Goal: Task Accomplishment & Management: Complete application form

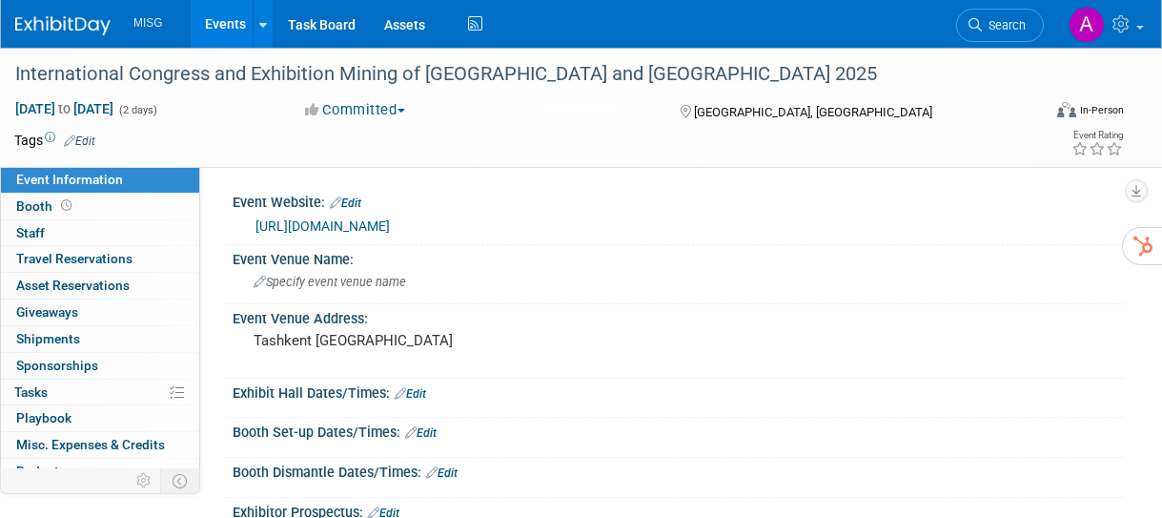
click at [95, 174] on span "Event Information" at bounding box center [69, 179] width 107 height 15
click at [229, 26] on link "Events" at bounding box center [226, 24] width 70 height 48
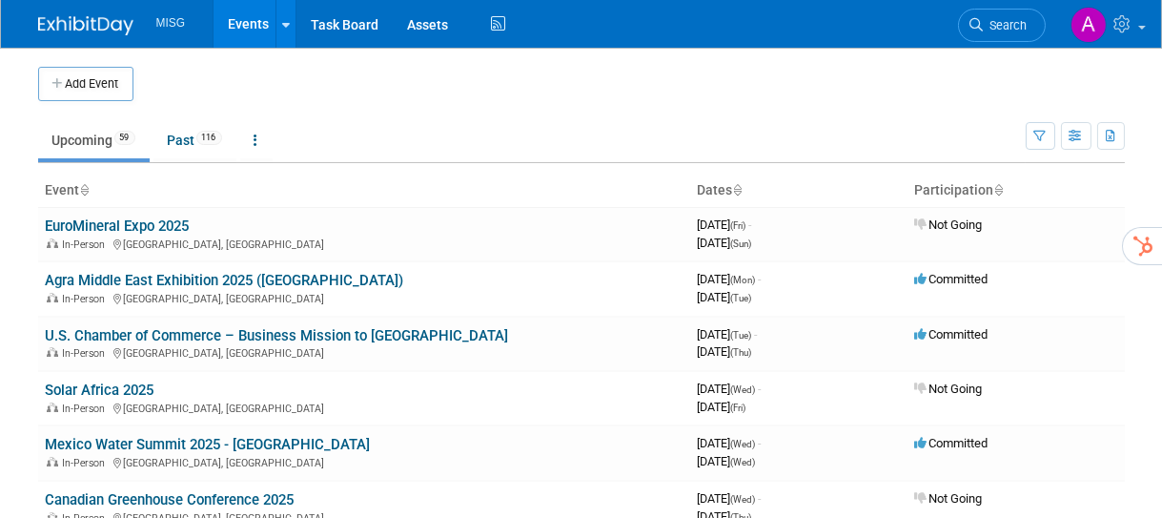
click at [97, 74] on button "Add Event" at bounding box center [85, 84] width 95 height 34
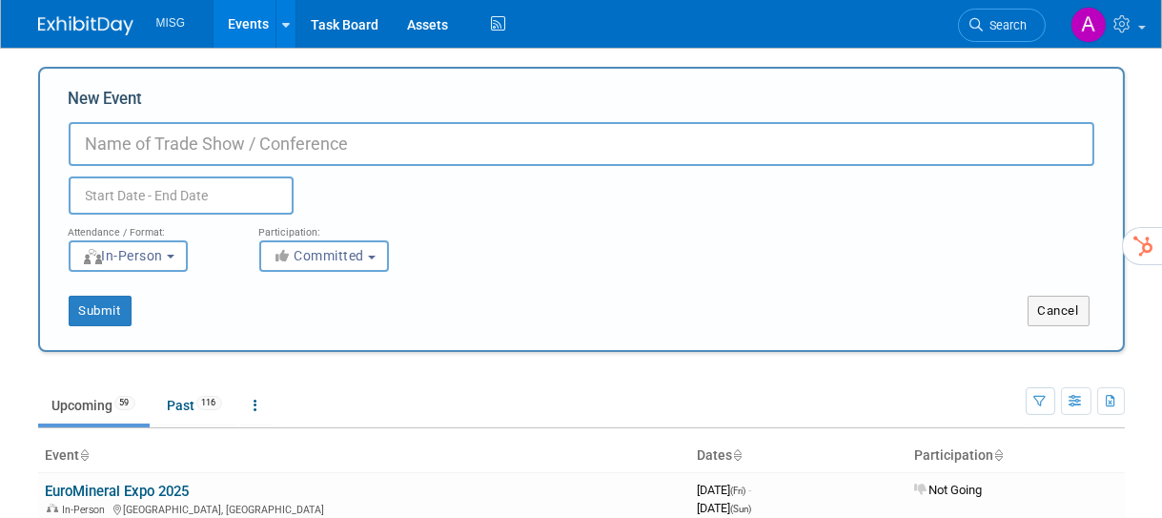
paste input "Energy Supply Chain & Procurement Summit"
type input "Energy Supply Chain & Procurement Summit"
click at [213, 198] on input "text" at bounding box center [181, 195] width 225 height 38
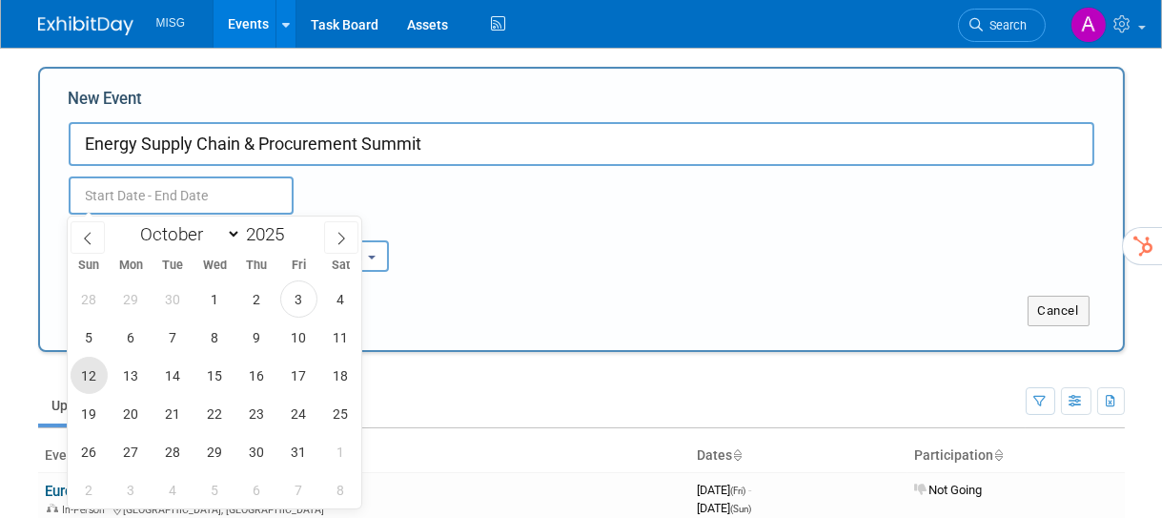
click at [91, 367] on span "12" at bounding box center [89, 375] width 37 height 37
click at [128, 371] on span "13" at bounding box center [131, 375] width 37 height 37
type input "Oct 12, 2025 to Oct 13, 2025"
click at [218, 232] on select "January February March April May June July August September October November De…" at bounding box center [187, 234] width 110 height 24
select select "10"
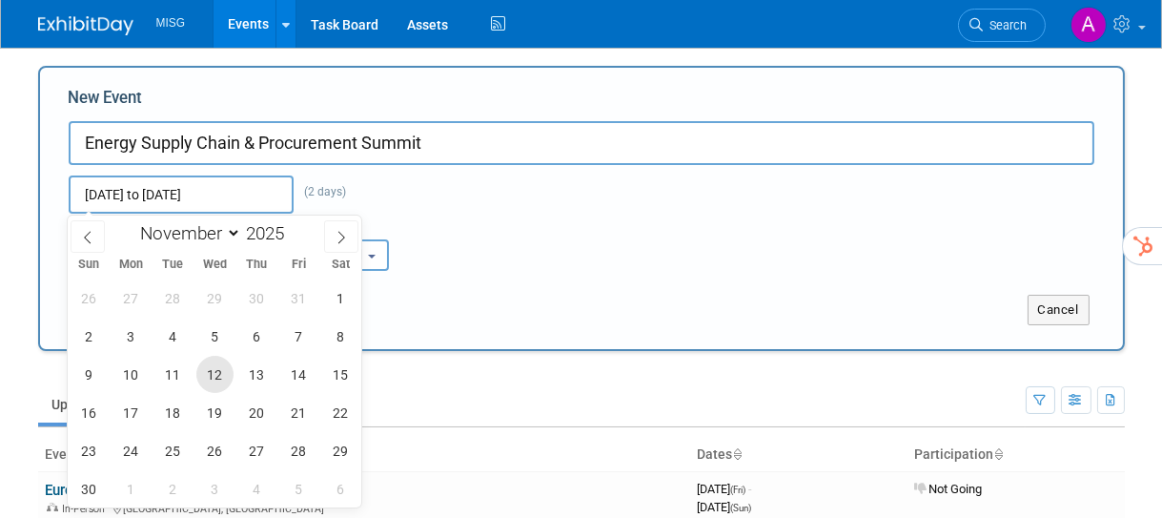
click at [221, 376] on span "12" at bounding box center [214, 374] width 37 height 37
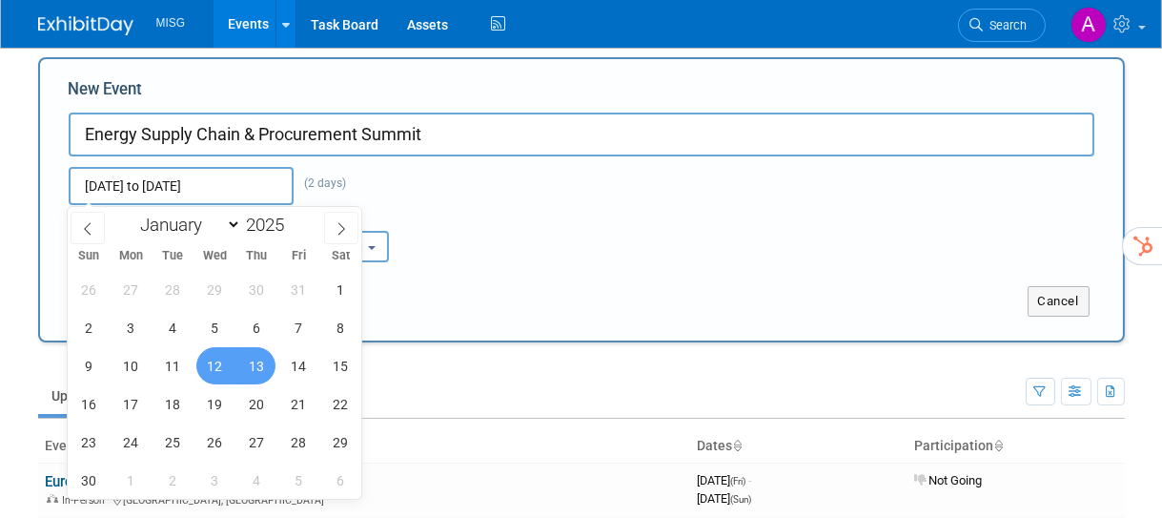
click at [252, 373] on span "13" at bounding box center [256, 365] width 37 height 37
type input "[DATE] to [DATE]"
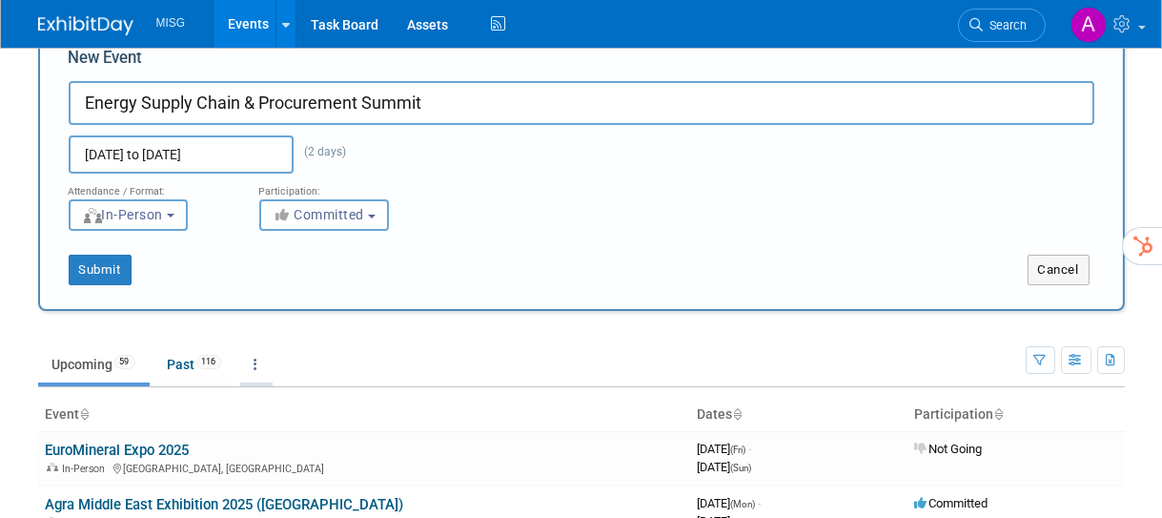
scroll to position [0, 0]
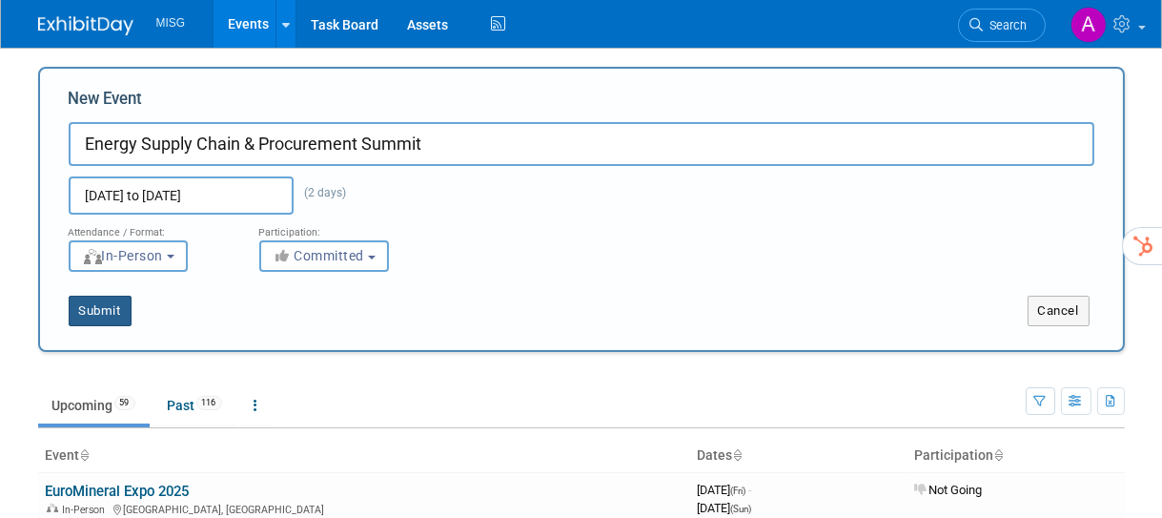
click at [118, 315] on button "Submit" at bounding box center [100, 311] width 63 height 31
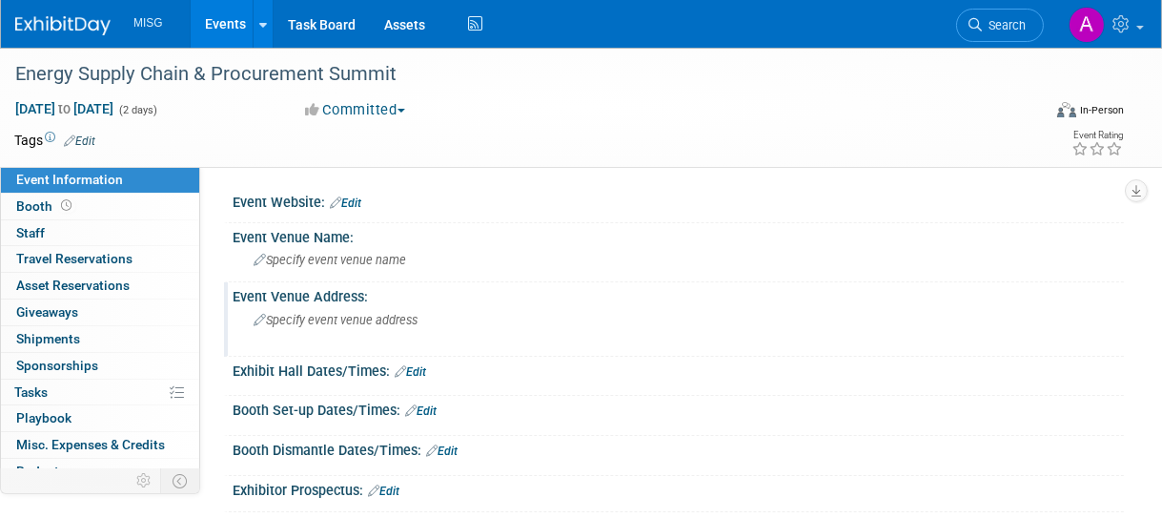
scroll to position [3, 0]
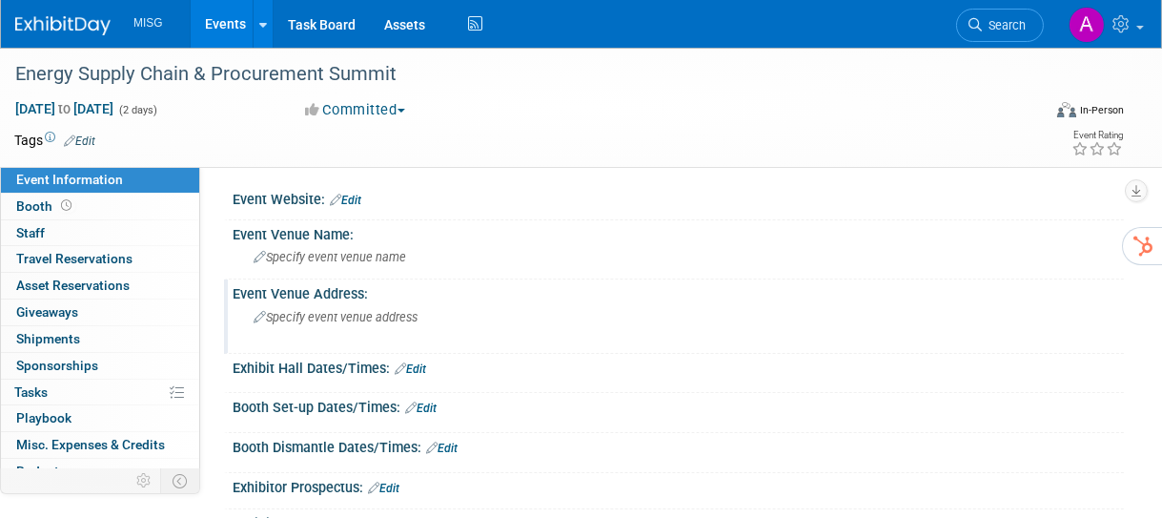
click at [398, 320] on span "Specify event venue address" at bounding box center [336, 317] width 164 height 14
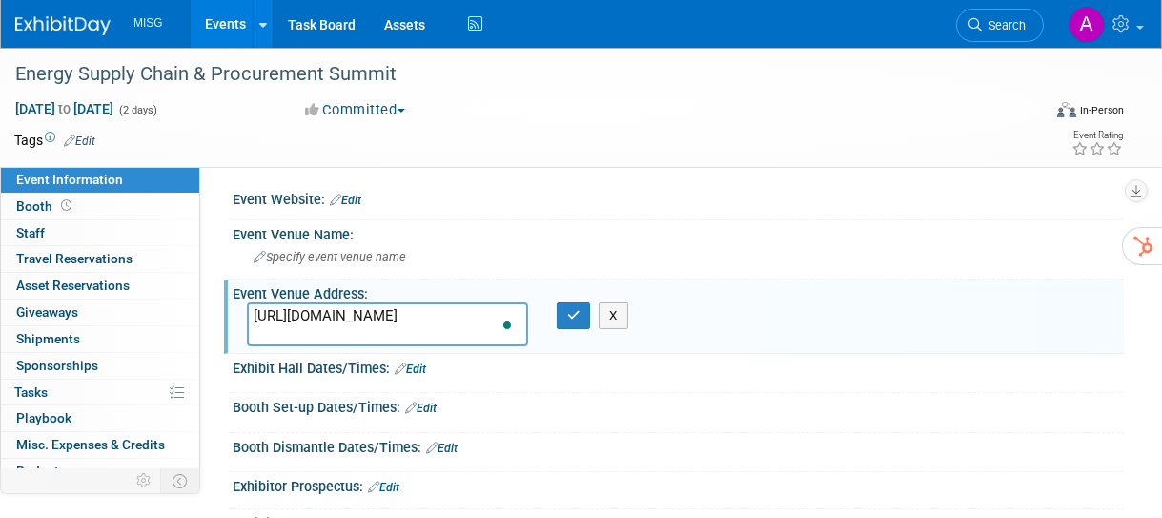
type textarea "[URL][DOMAIN_NAME]"
click at [361, 197] on link "Edit" at bounding box center [345, 200] width 31 height 13
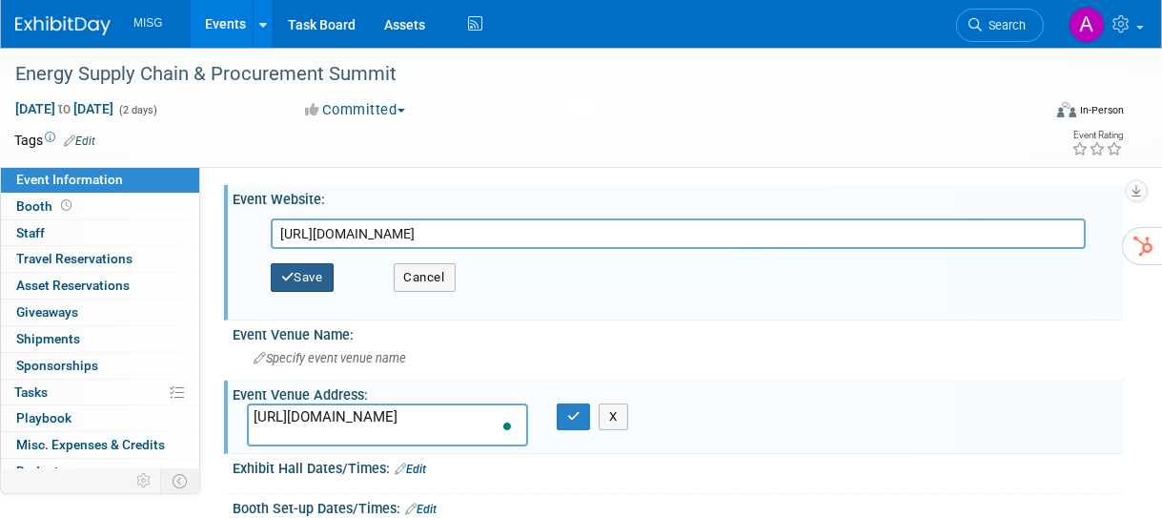
type input "[URL][DOMAIN_NAME]"
click at [302, 276] on button "Save" at bounding box center [302, 277] width 63 height 29
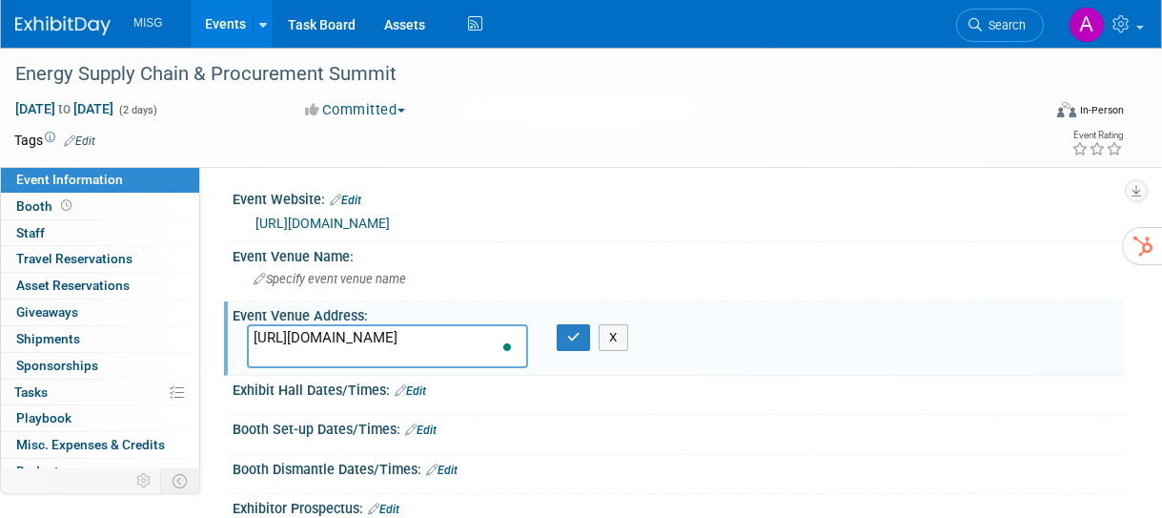
drag, startPoint x: 511, startPoint y: 356, endPoint x: 278, endPoint y: 343, distance: 233.0
click at [279, 343] on div "https://supplychain-energy.energyconferencenetwork.com/" at bounding box center [388, 346] width 310 height 44
drag, startPoint x: 254, startPoint y: 338, endPoint x: 531, endPoint y: 375, distance: 279.9
click at [535, 375] on div "Event Website: Edit https://supplychain-energy.energyconferencenetwork.com/ htt…" at bounding box center [669, 403] width 881 height 437
click at [401, 297] on div "Event Venue Name: Specify event venue name" at bounding box center [674, 272] width 900 height 60
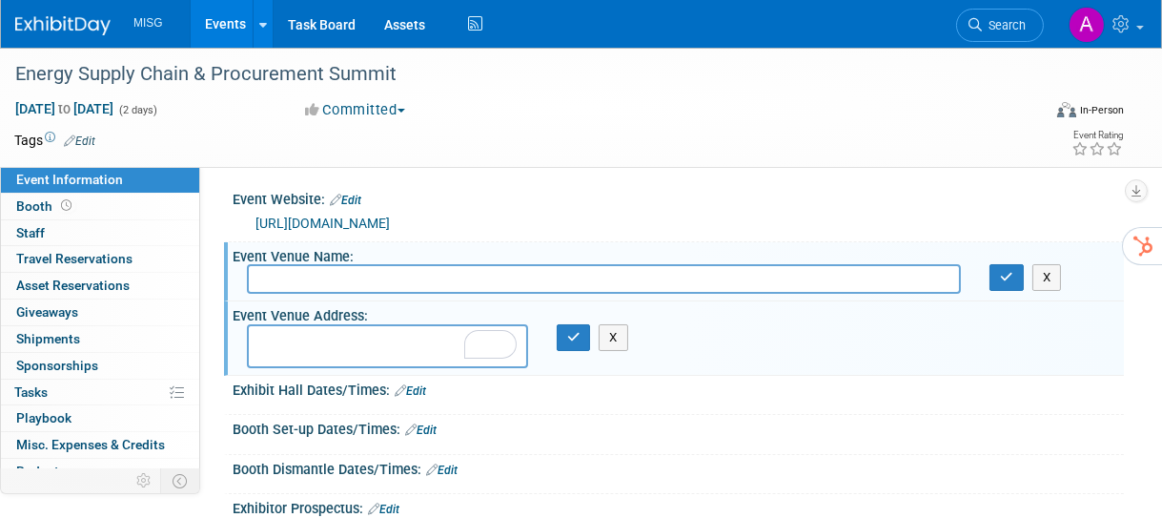
click at [782, 272] on input "text" at bounding box center [604, 279] width 714 height 30
type input "Omni Houston Hotel - Westside"
click at [423, 346] on textarea "To enrich screen reader interactions, please activate Accessibility in Grammarl…" at bounding box center [387, 346] width 281 height 44
drag, startPoint x: 461, startPoint y: 279, endPoint x: 262, endPoint y: 270, distance: 199.5
click at [257, 270] on input "Omni Houston Hotel - Westside" at bounding box center [604, 279] width 714 height 30
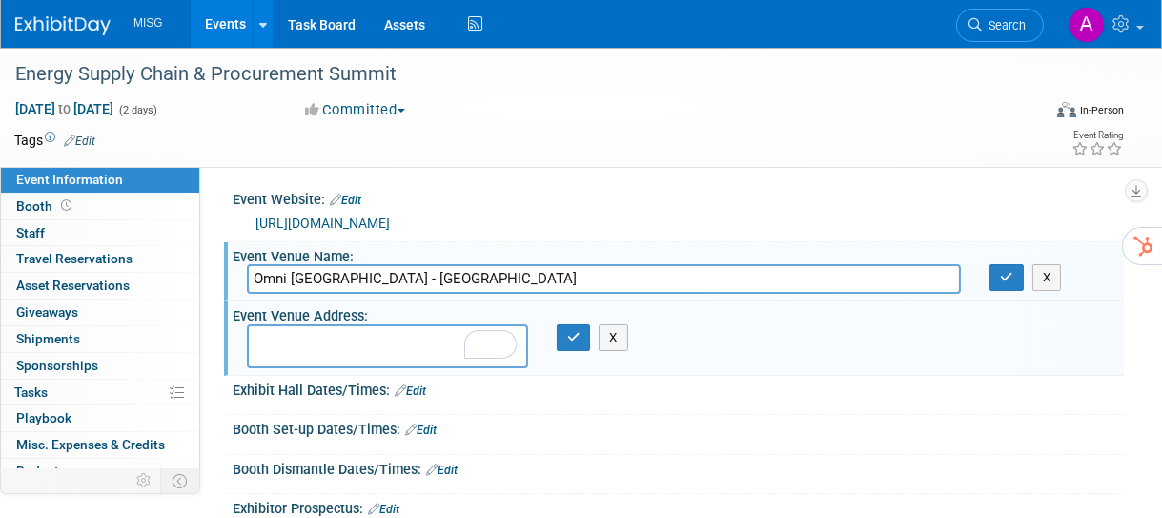
click at [380, 328] on textarea "To enrich screen reader interactions, please activate Accessibility in Grammarl…" at bounding box center [387, 346] width 281 height 44
paste textarea "4 Riverway Dr, Houston, TX 77056"
type textarea "4 Riverway Dr, Houston, TX 77056"
click at [576, 333] on icon "button" at bounding box center [573, 337] width 13 height 12
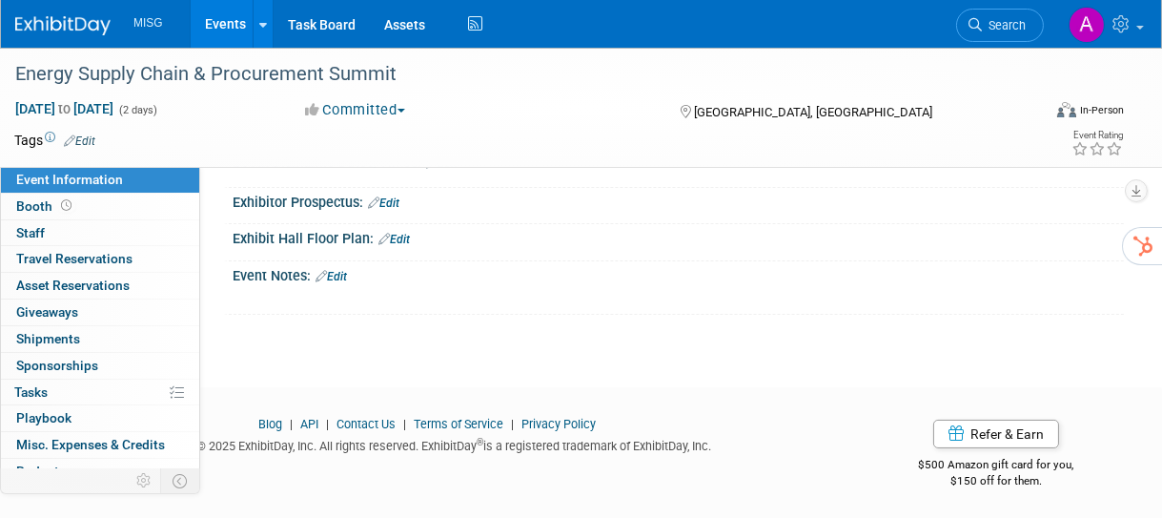
scroll to position [0, 0]
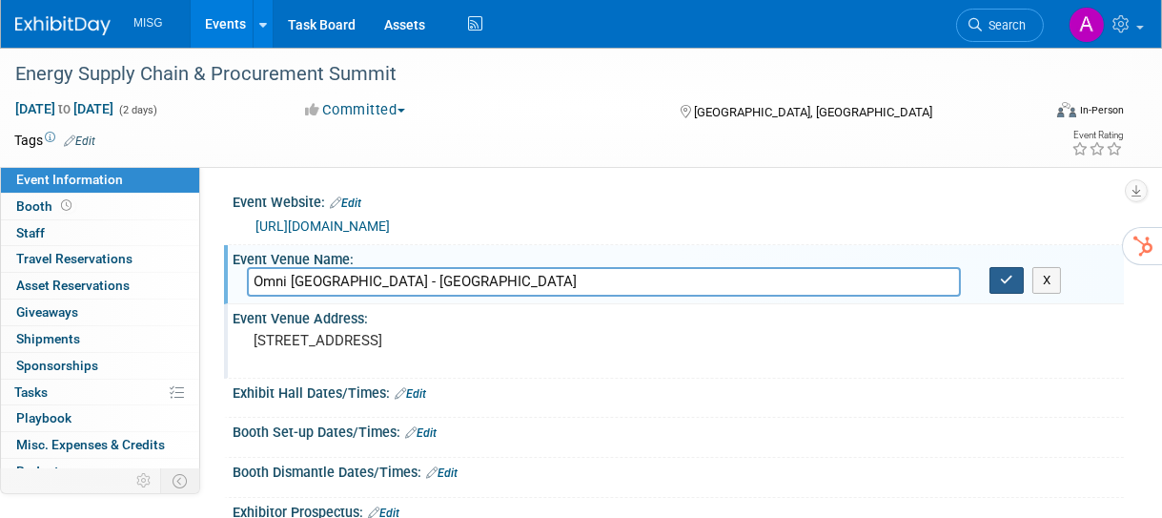
click at [1013, 286] on button "button" at bounding box center [1007, 280] width 34 height 27
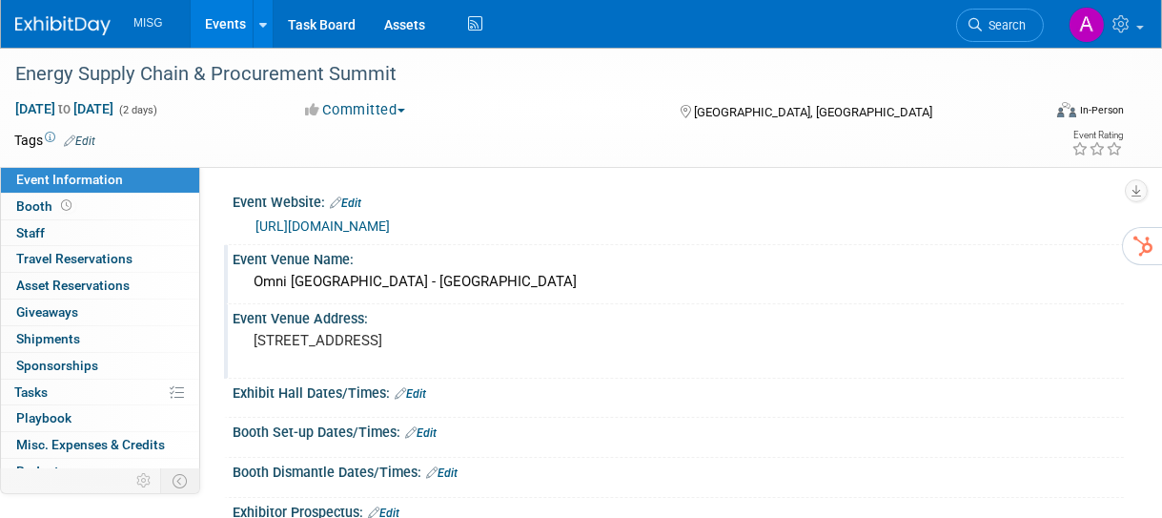
click at [229, 27] on link "Events" at bounding box center [226, 24] width 70 height 48
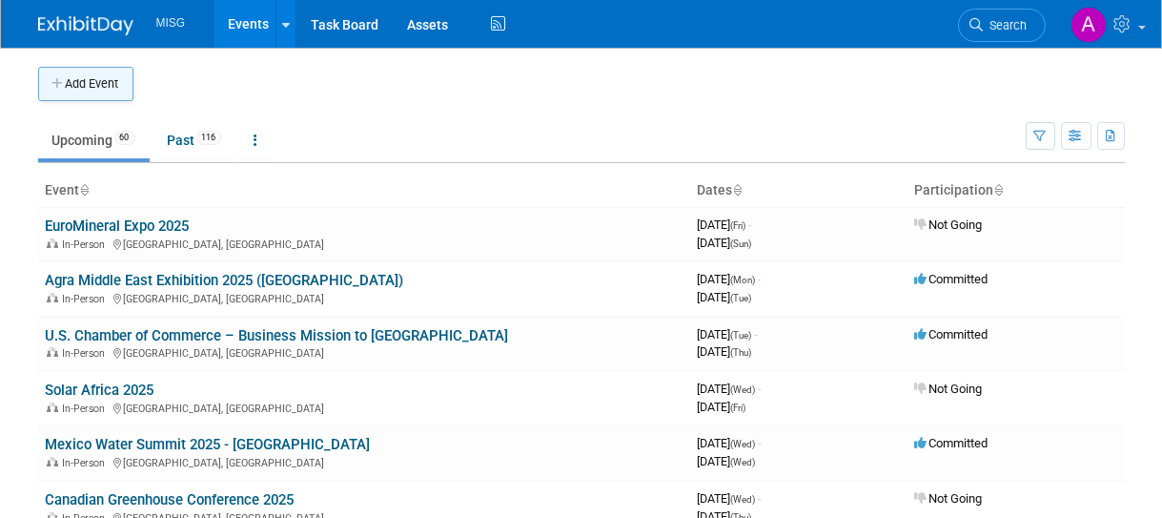
click at [89, 88] on button "Add Event" at bounding box center [85, 84] width 95 height 34
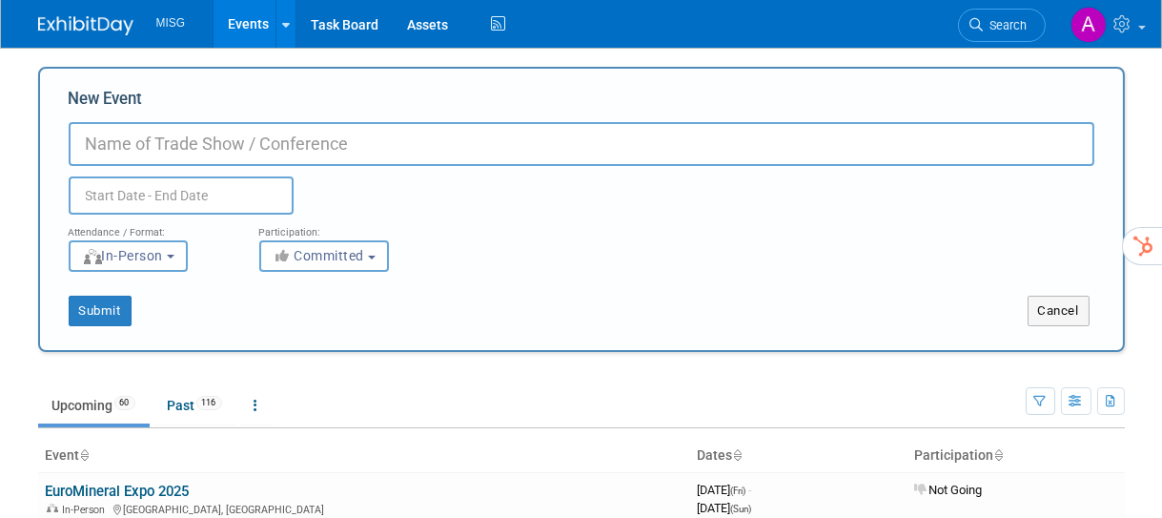
click at [424, 133] on input "New Event" at bounding box center [582, 144] width 1026 height 44
click at [256, 204] on input "text" at bounding box center [181, 195] width 225 height 38
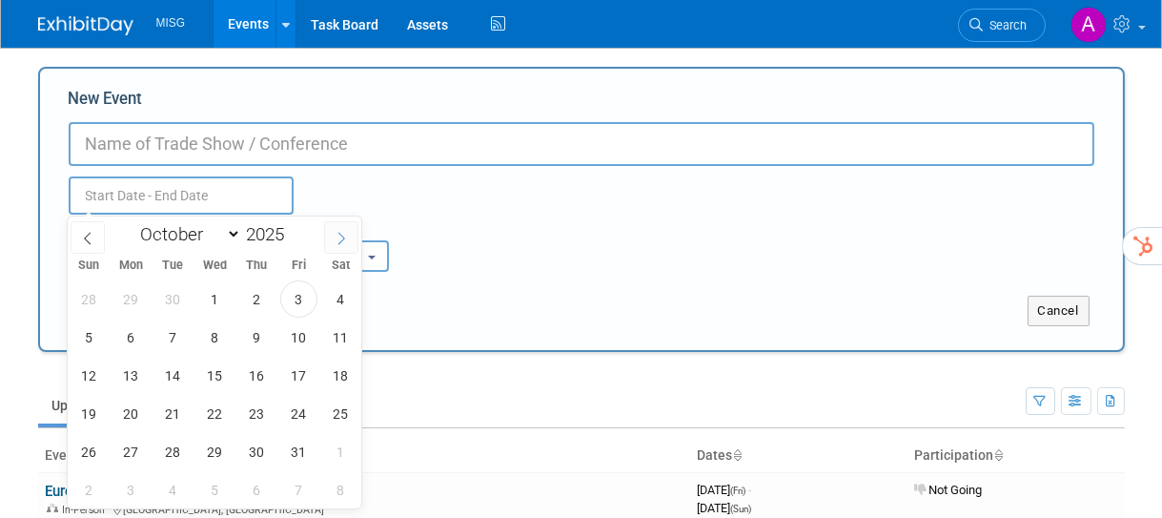
click at [347, 239] on icon at bounding box center [341, 238] width 13 height 13
select select "10"
click at [90, 368] on span "9" at bounding box center [89, 375] width 37 height 37
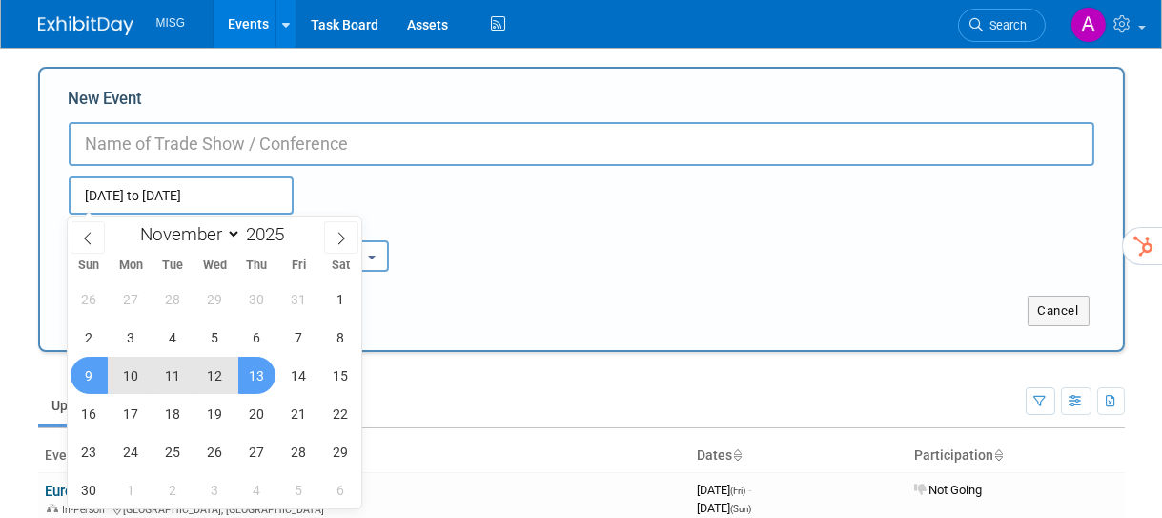
click at [264, 381] on span "13" at bounding box center [256, 375] width 37 height 37
type input "[DATE] to [DATE]"
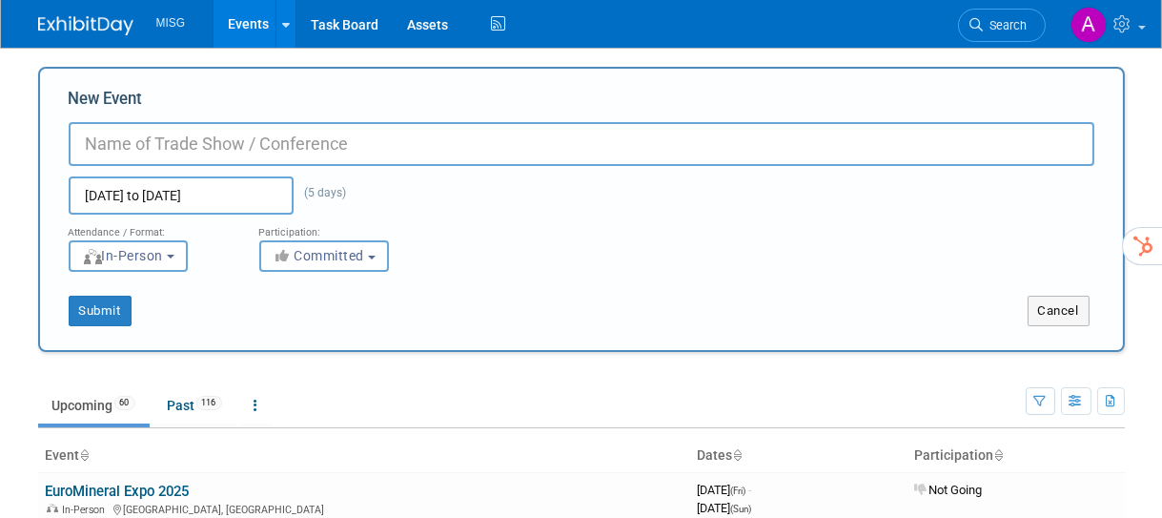
click at [366, 144] on input "New Event" at bounding box center [582, 144] width 1026 height 44
paste input "Nigerian Association of Petroleum Explorationists International Conference & Ex…"
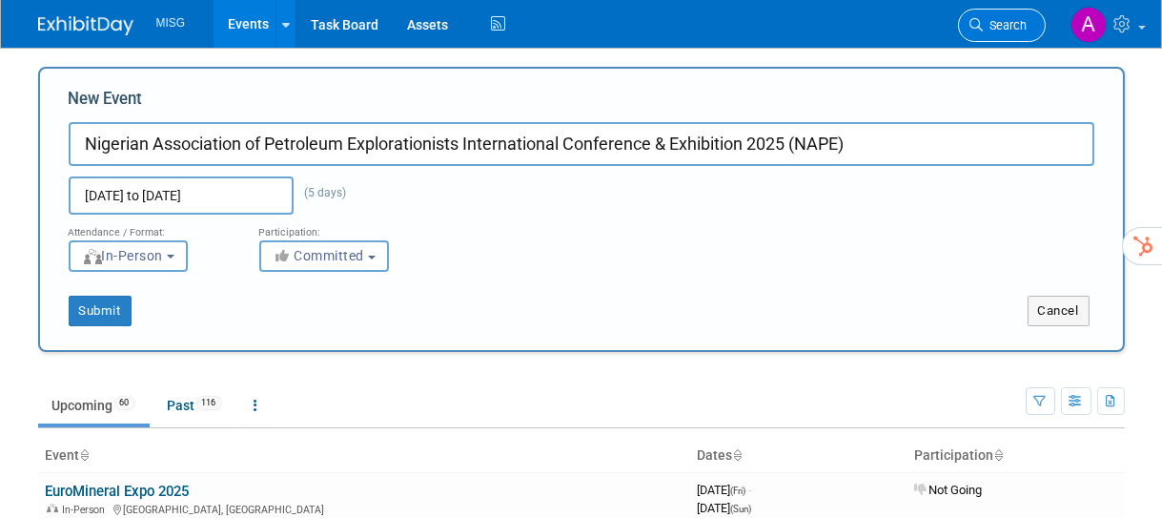
type input "Nigerian Association of Petroleum Explorationists International Conference & Ex…"
click at [93, 310] on button "Submit" at bounding box center [100, 311] width 63 height 31
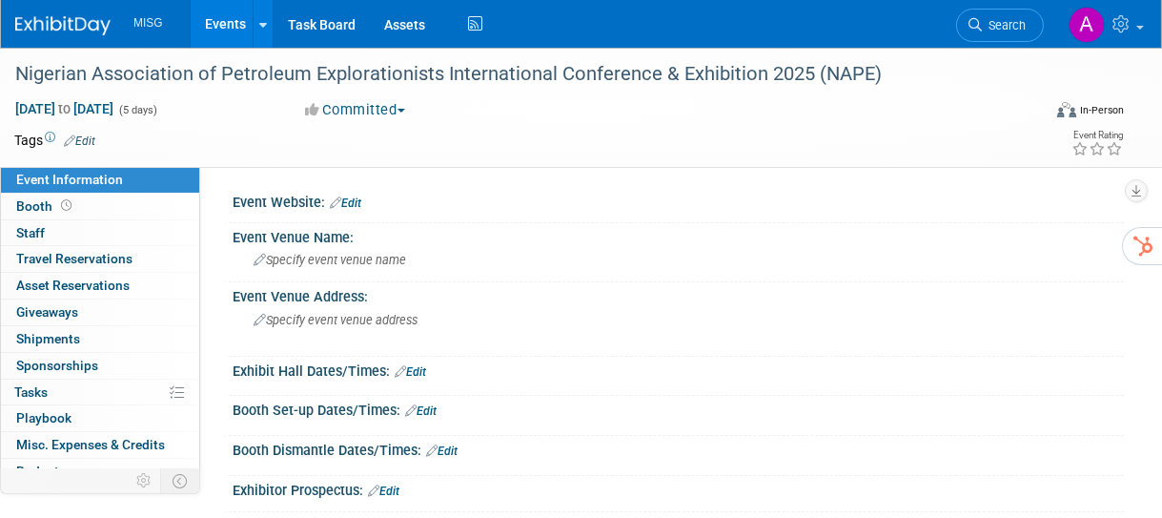
click at [355, 201] on link "Edit" at bounding box center [345, 202] width 31 height 13
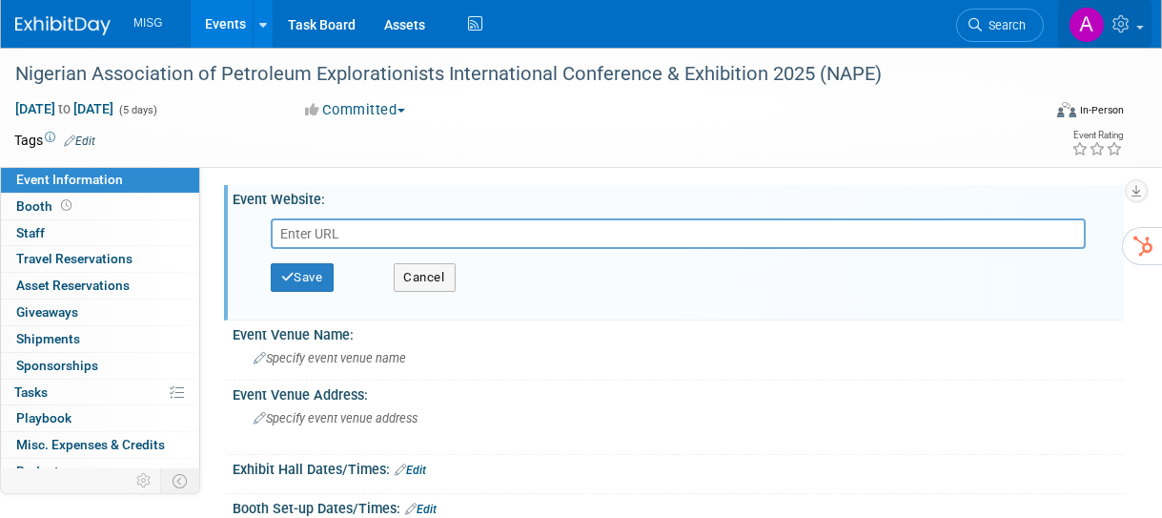
scroll to position [5, 0]
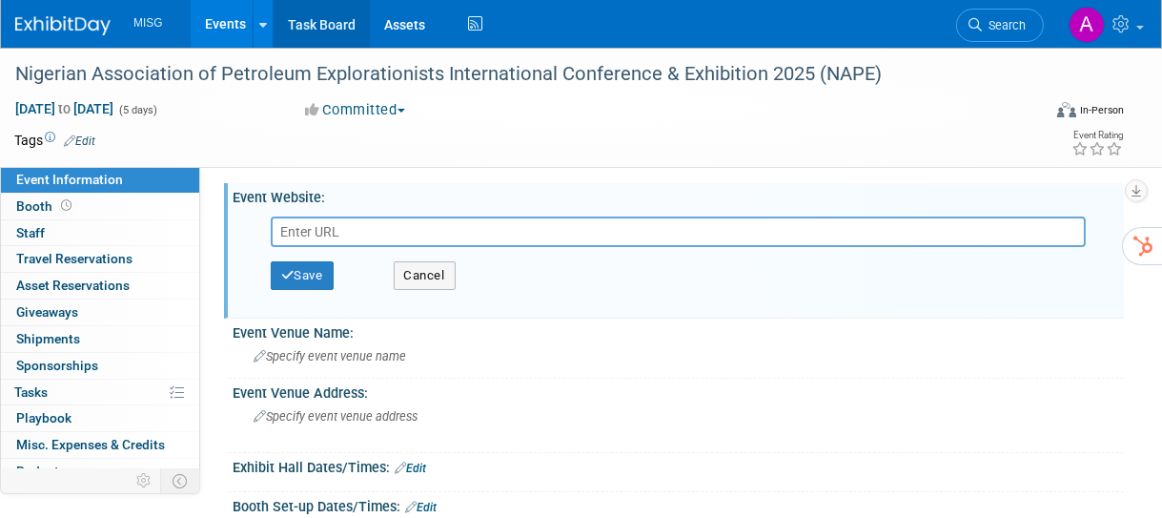
paste input "[URL][DOMAIN_NAME]"
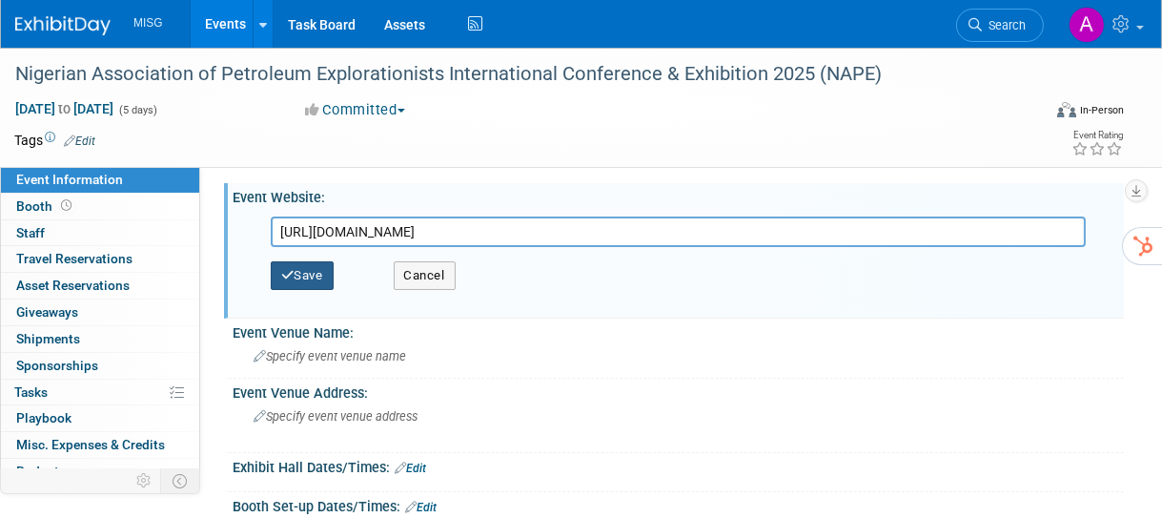
type input "[URL][DOMAIN_NAME]"
click at [318, 281] on button "Save" at bounding box center [302, 275] width 63 height 29
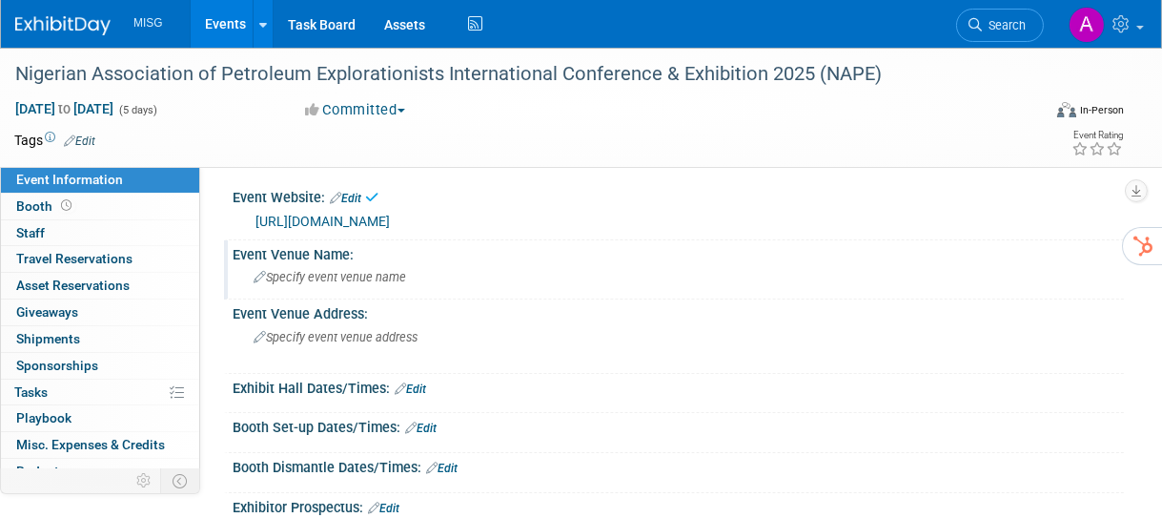
click at [374, 286] on div "Specify event venue name" at bounding box center [678, 277] width 863 height 30
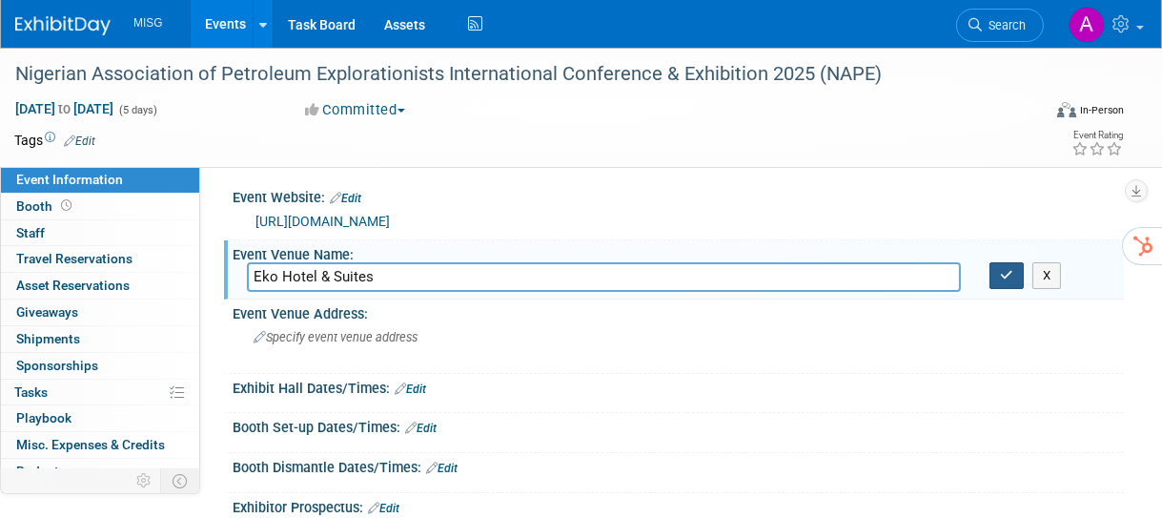
type input "Eko Hotel & Suites"
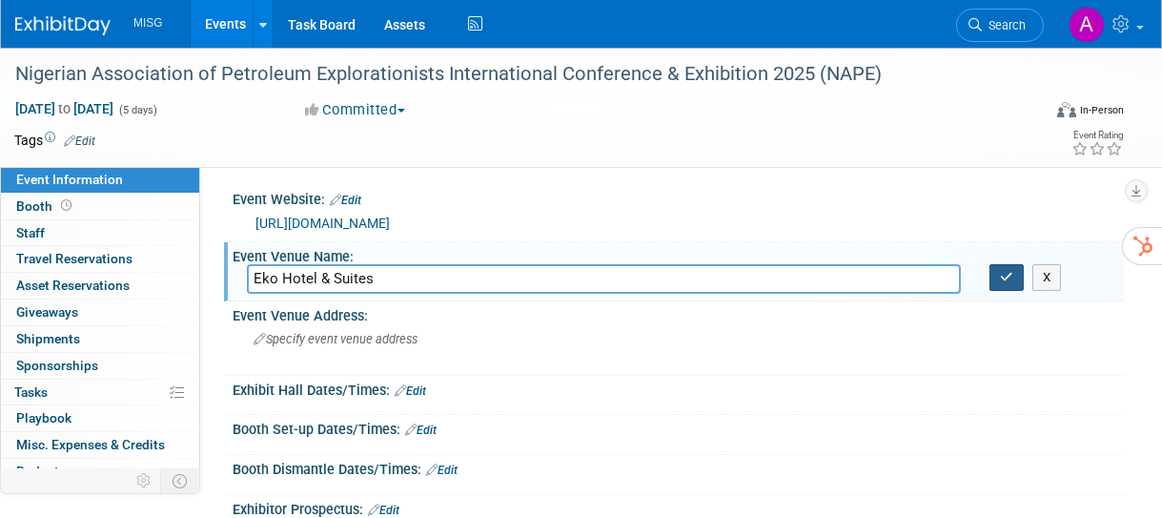
click at [1002, 284] on button "button" at bounding box center [1007, 277] width 34 height 27
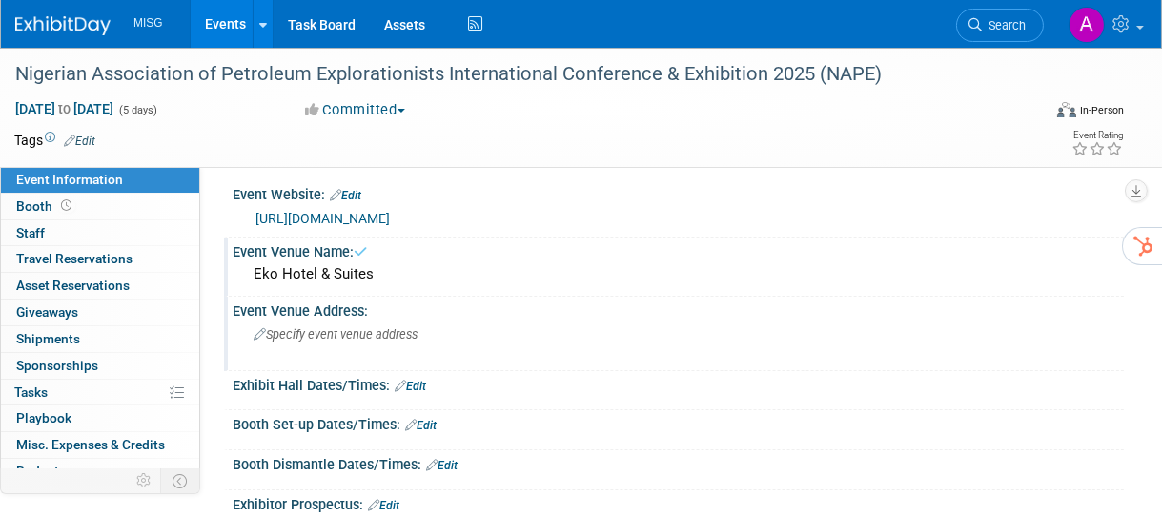
click at [962, 327] on div "Event Venue Address: Specify event venue address" at bounding box center [674, 333] width 900 height 73
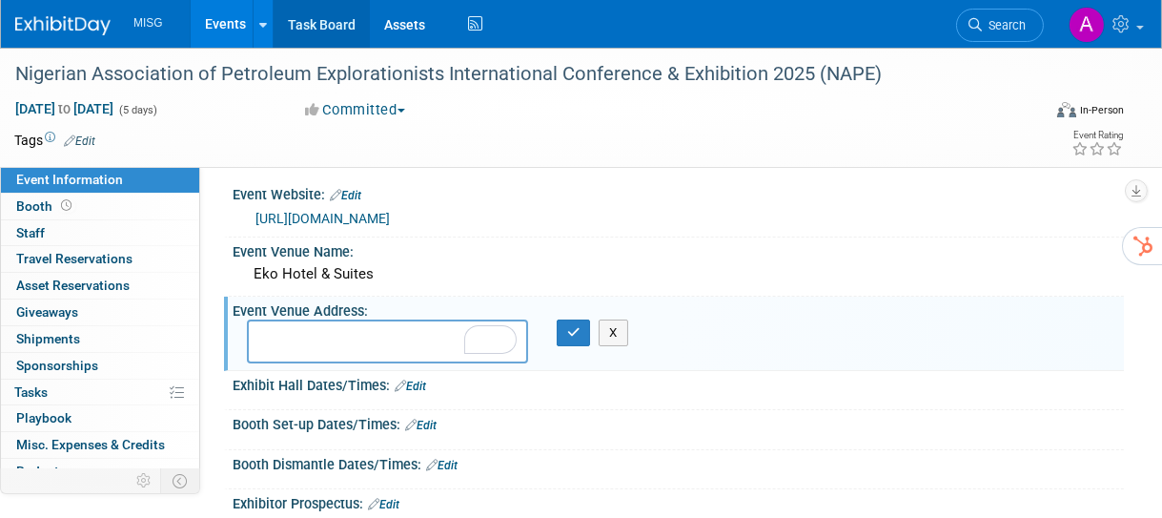
paste textarea "Eko Hotel And Suites 1415 Adetokunbo Ademola Street, Victoria Island, Lagos 106…"
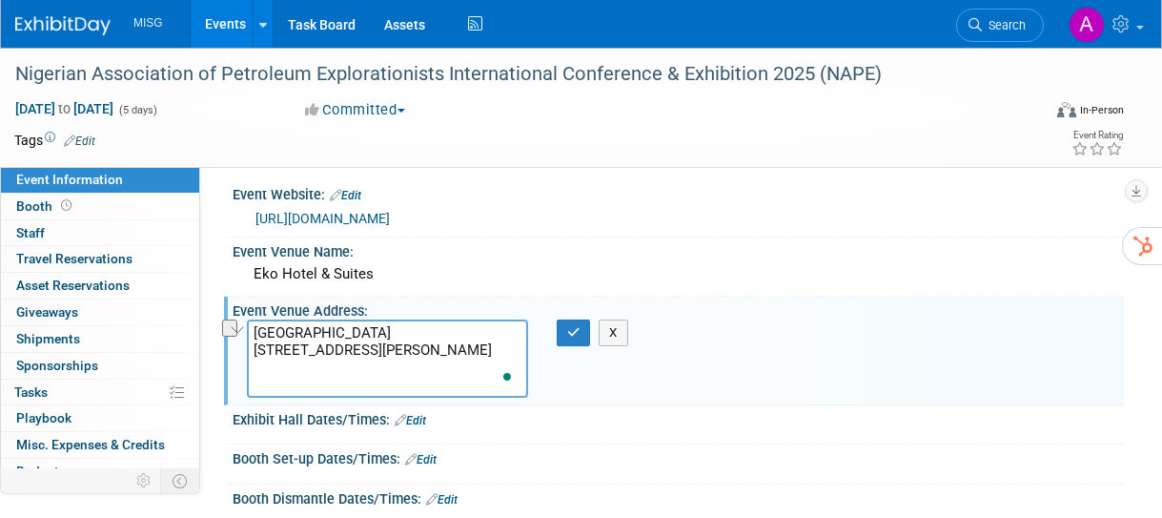
drag, startPoint x: 397, startPoint y: 331, endPoint x: 248, endPoint y: 329, distance: 148.8
click at [248, 329] on textarea "Eko Hotel And Suites 1415 Adetokunbo Ademola Street, Victoria Island, Lagos 106…" at bounding box center [387, 358] width 281 height 78
click at [253, 348] on textarea "1415 Adetokunbo Ademola Street, Victoria Island, Lagos 106104, Lagos, Nigeria" at bounding box center [387, 358] width 281 height 78
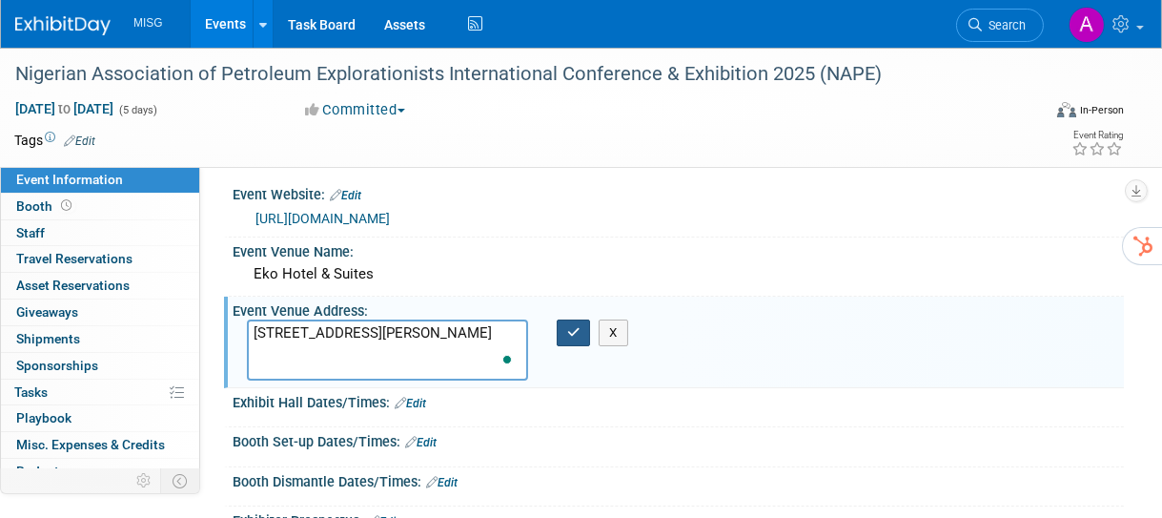
type textarea "1415 Adetokunbo Ademola Street, Victoria Island, Lagos 106104, Lagos, Nigeria"
click at [569, 333] on icon "button" at bounding box center [573, 332] width 13 height 12
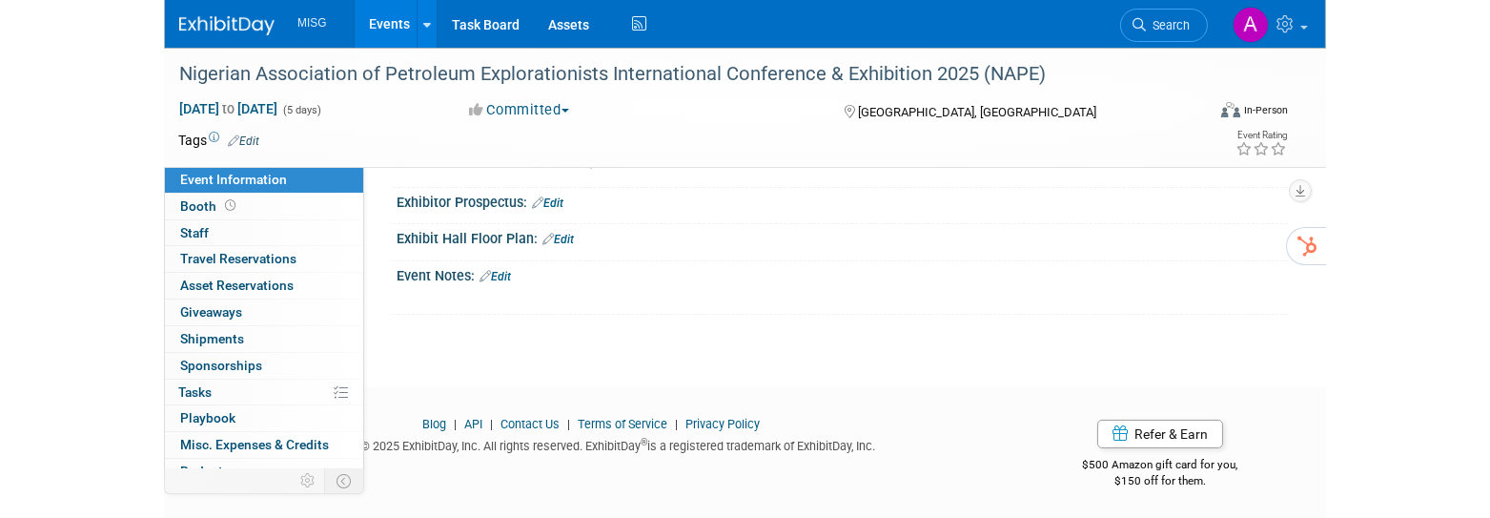
scroll to position [0, 0]
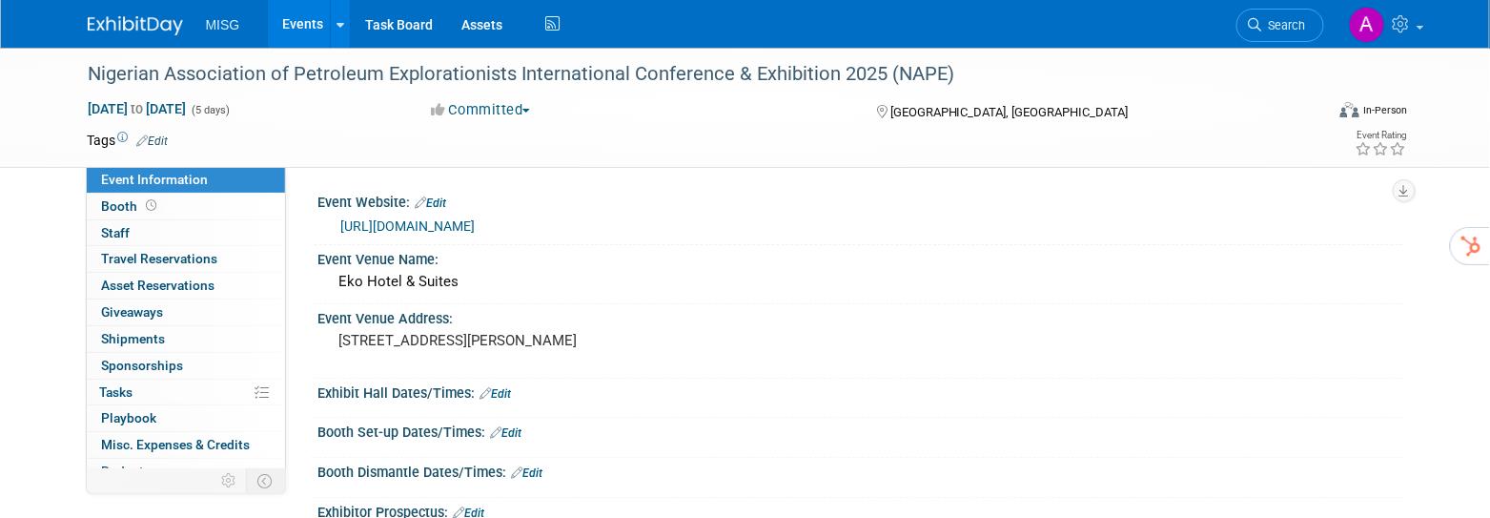
click at [218, 25] on span "MISG" at bounding box center [223, 24] width 34 height 15
click at [140, 19] on img at bounding box center [135, 25] width 95 height 19
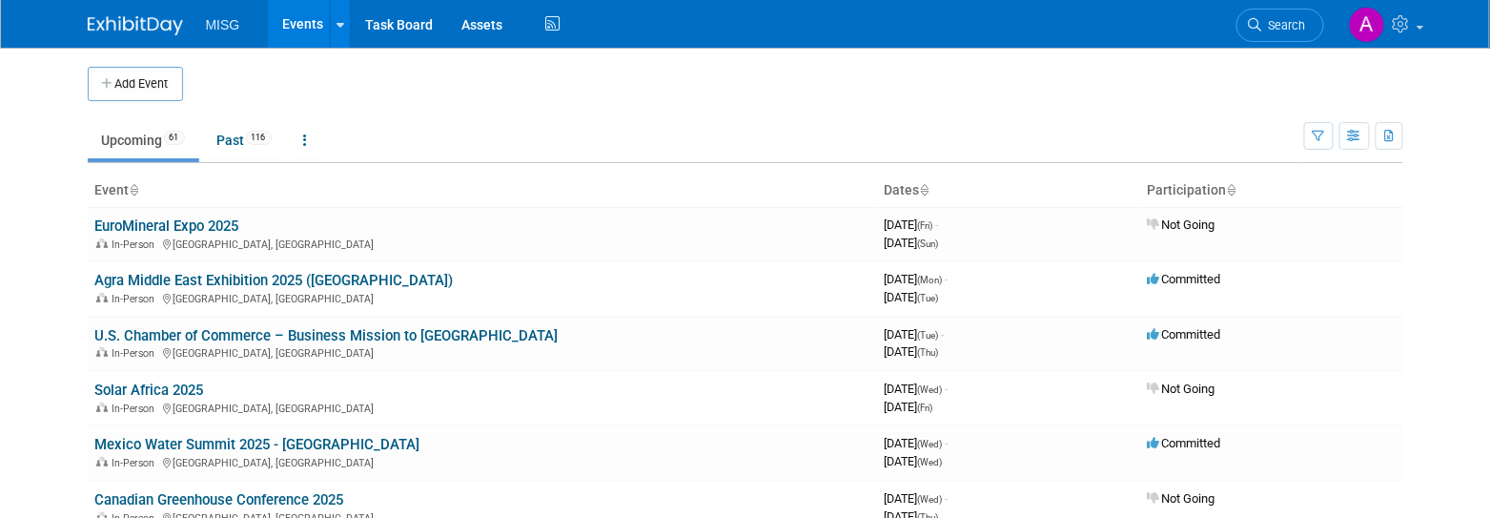
click at [127, 81] on button "Add Event" at bounding box center [135, 84] width 95 height 34
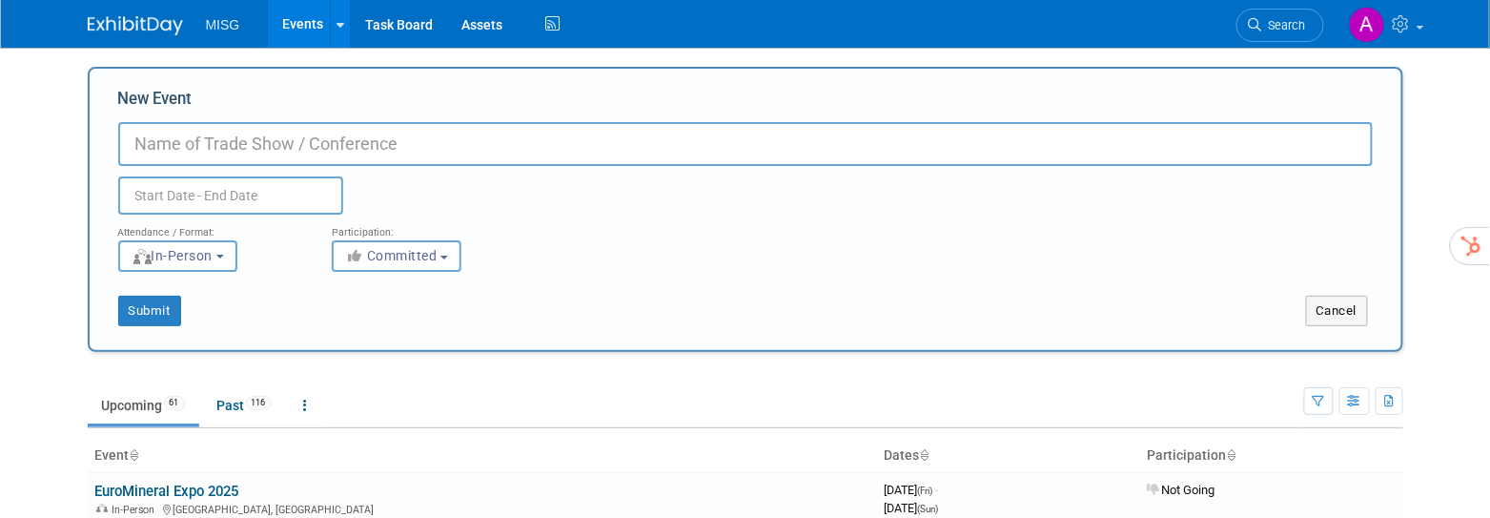
paste input "Permian Basin International Oil Show 2025 (PBIOS)"
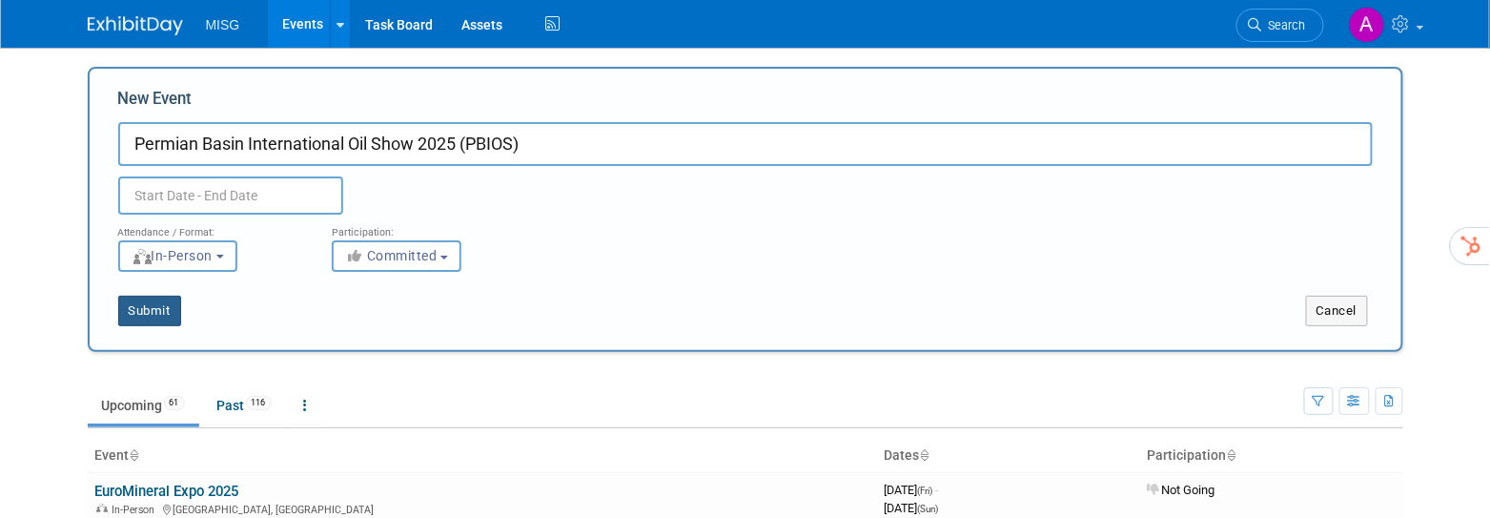
type input "Permian Basin International Oil Show 2025 (PBIOS)"
click at [154, 297] on button "Submit" at bounding box center [149, 311] width 63 height 31
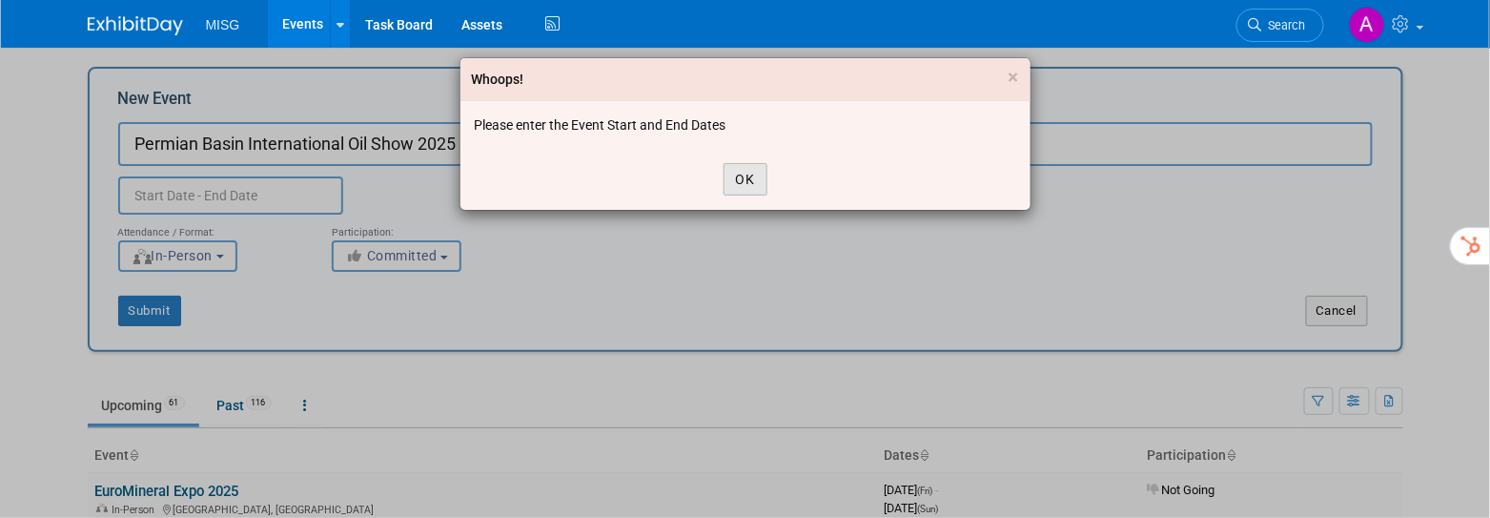
click at [748, 176] on button "OK" at bounding box center [746, 179] width 44 height 32
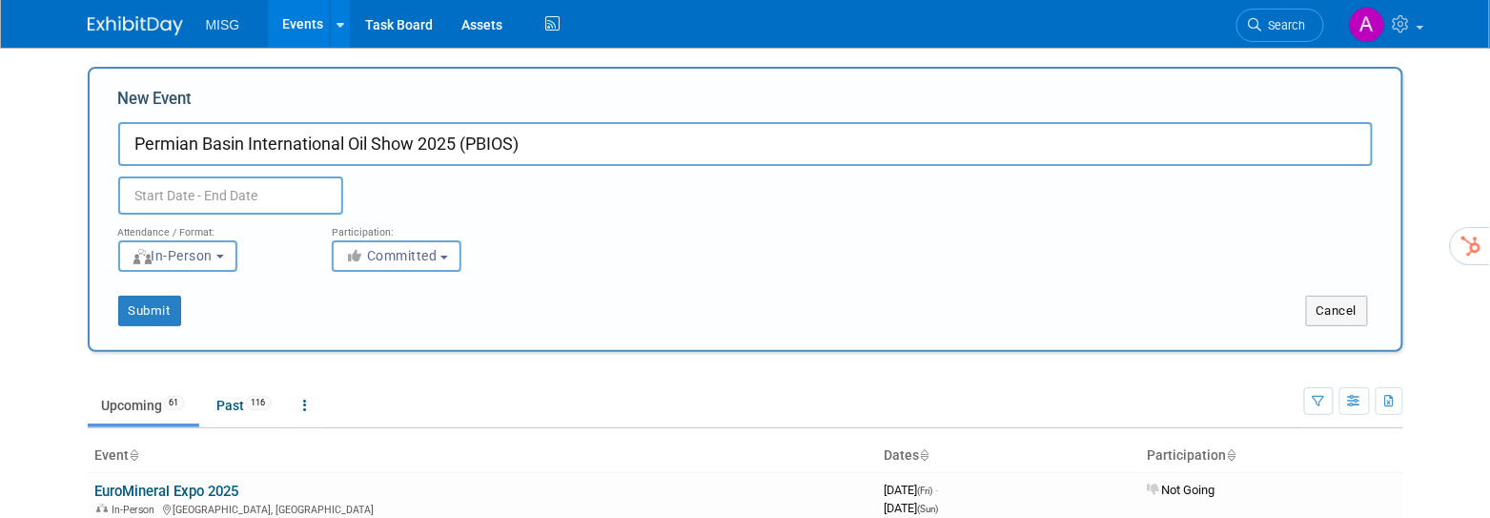
click at [271, 196] on input "text" at bounding box center [230, 195] width 225 height 38
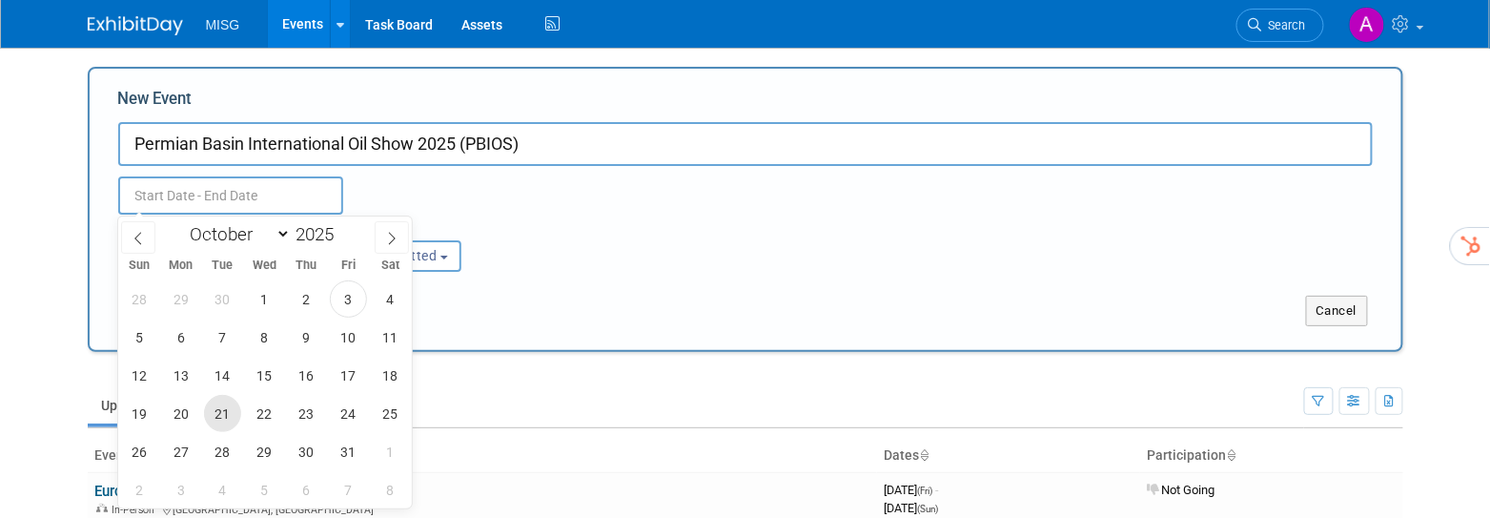
click at [231, 411] on span "21" at bounding box center [222, 413] width 37 height 37
click at [312, 416] on span "23" at bounding box center [306, 413] width 37 height 37
type input "[DATE] to [DATE]"
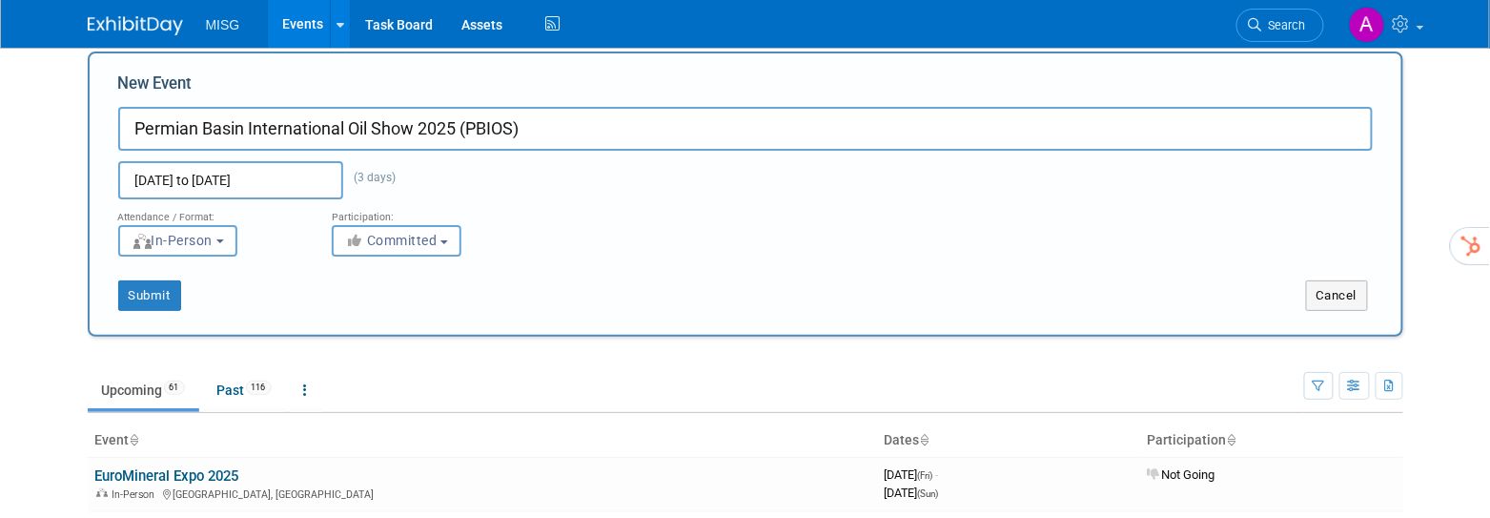
scroll to position [19, 0]
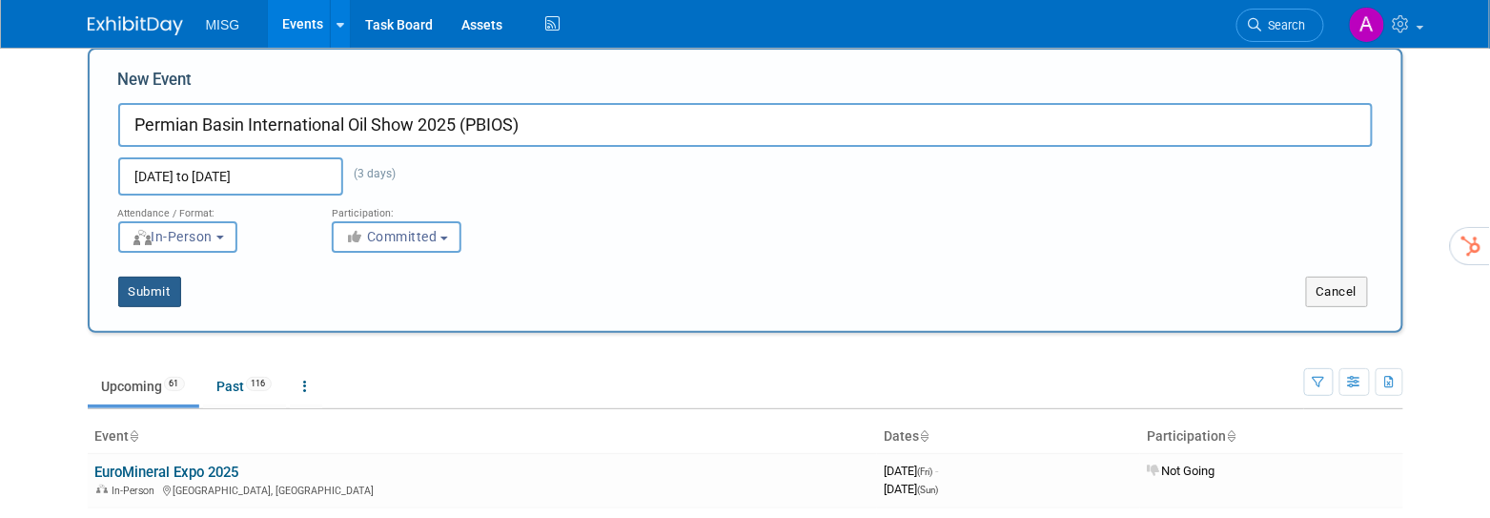
click at [166, 297] on button "Submit" at bounding box center [149, 292] width 63 height 31
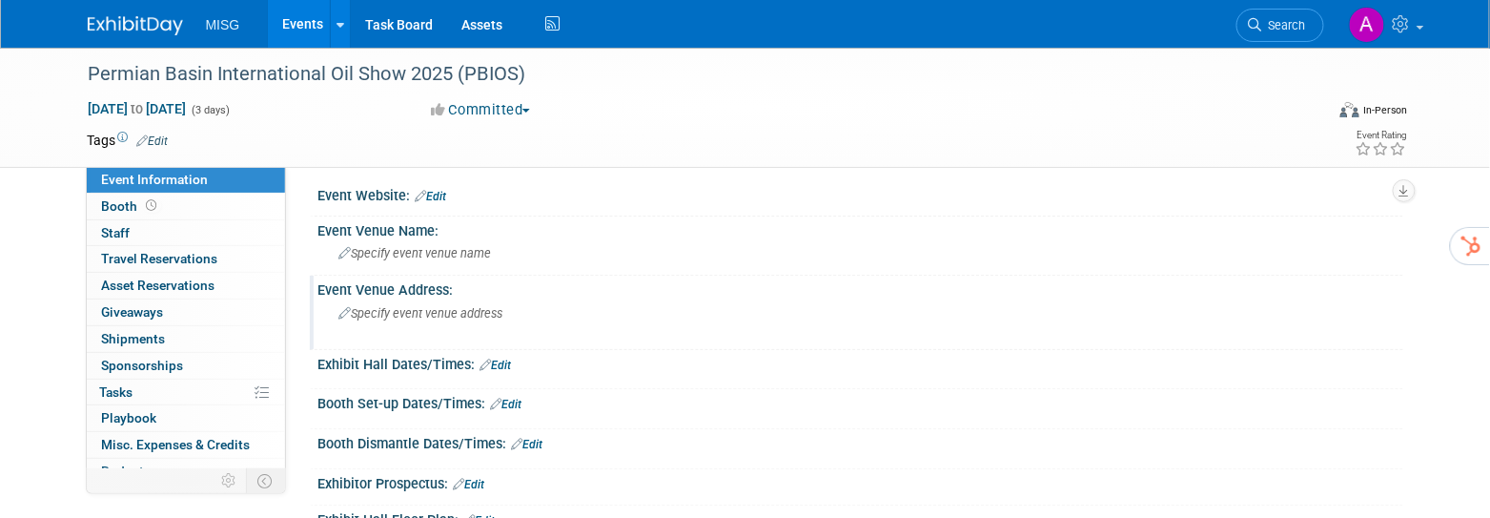
scroll to position [10, 0]
click at [447, 192] on link "Edit" at bounding box center [431, 193] width 31 height 13
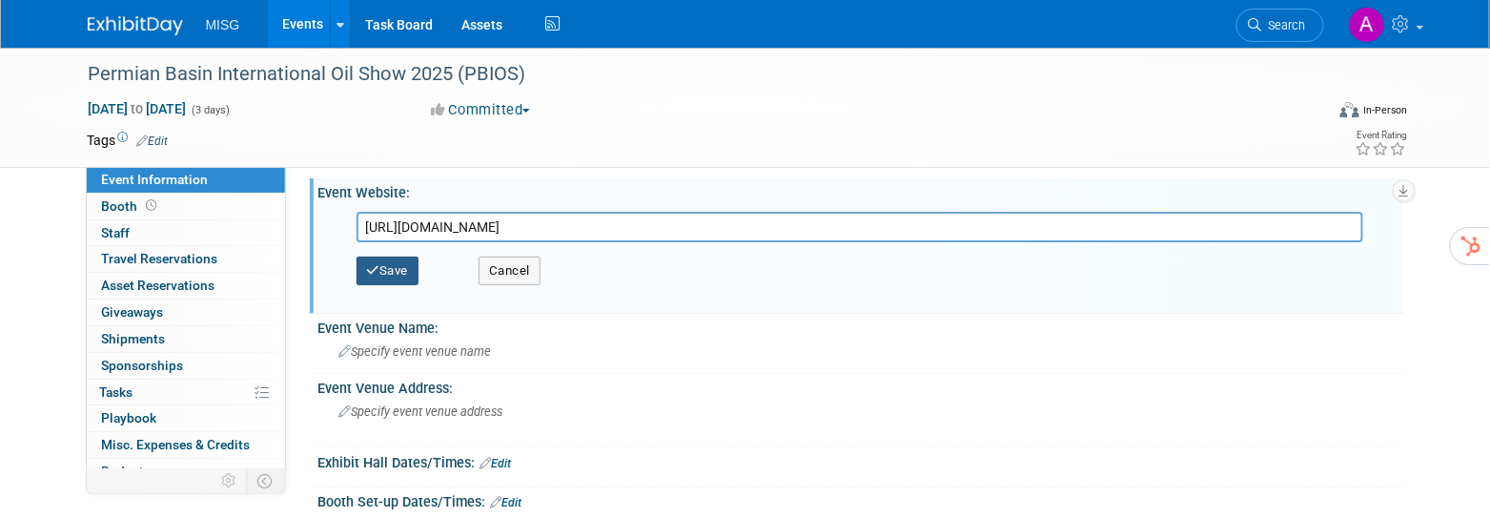
type input "[URL][DOMAIN_NAME]"
click at [392, 266] on button "Save" at bounding box center [388, 270] width 63 height 29
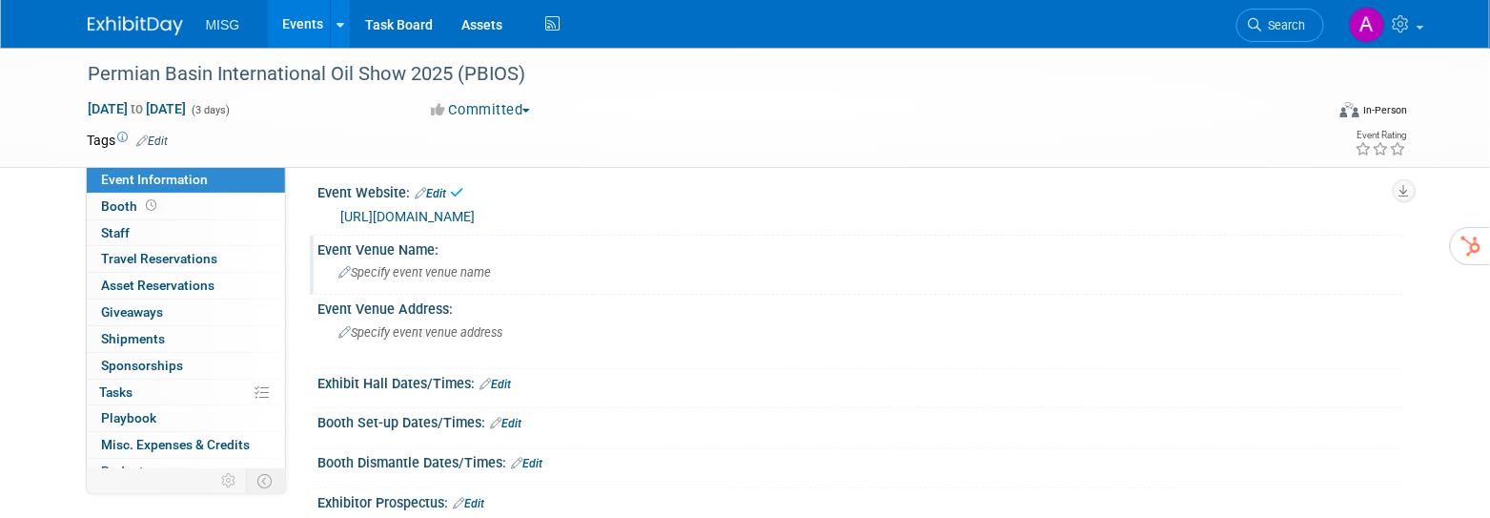
click at [456, 277] on span "Specify event venue name" at bounding box center [415, 272] width 153 height 14
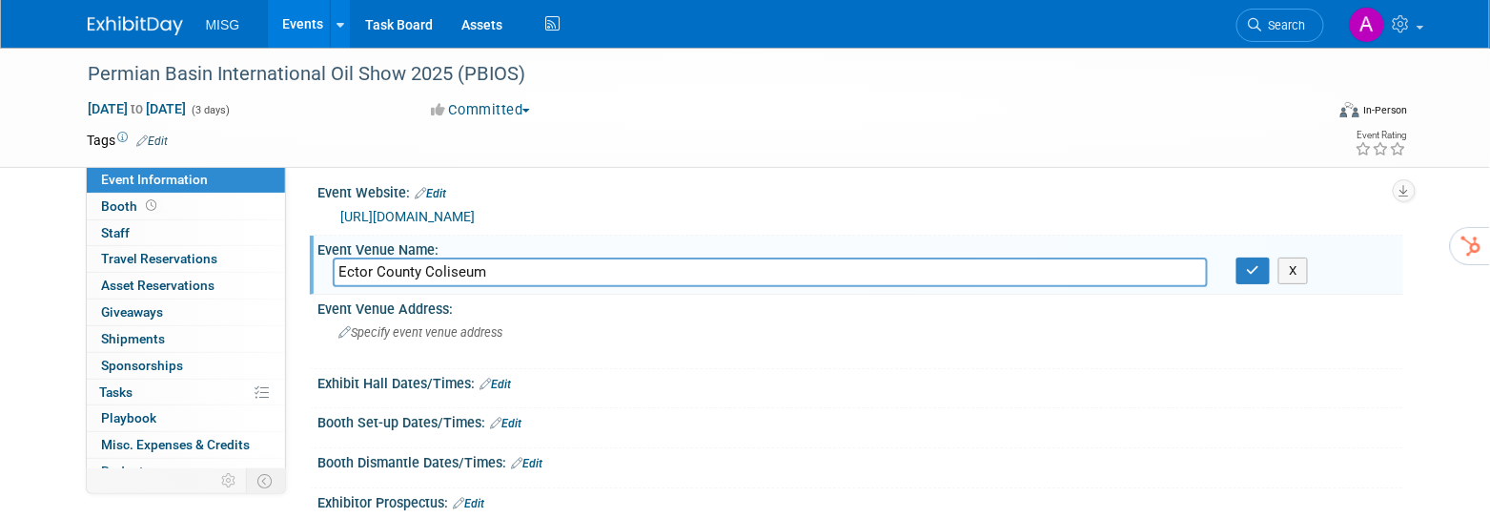
drag, startPoint x: 397, startPoint y: 268, endPoint x: 341, endPoint y: 265, distance: 55.4
click at [331, 264] on div "Ector County Coliseum" at bounding box center [770, 272] width 904 height 30
type input "Ector County Coliseum"
click at [454, 344] on div "Specify event venue address" at bounding box center [544, 340] width 423 height 44
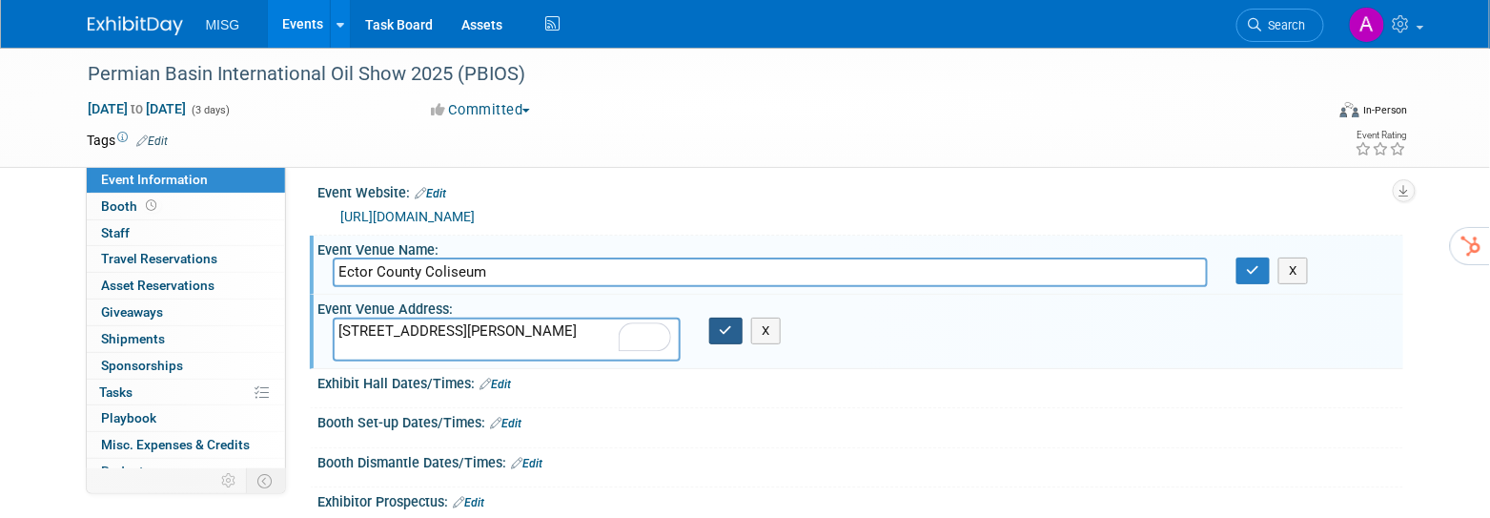
type textarea "4201 Andrews Hwy, Odessa, TX 79762"
click at [727, 338] on button "button" at bounding box center [726, 331] width 34 height 27
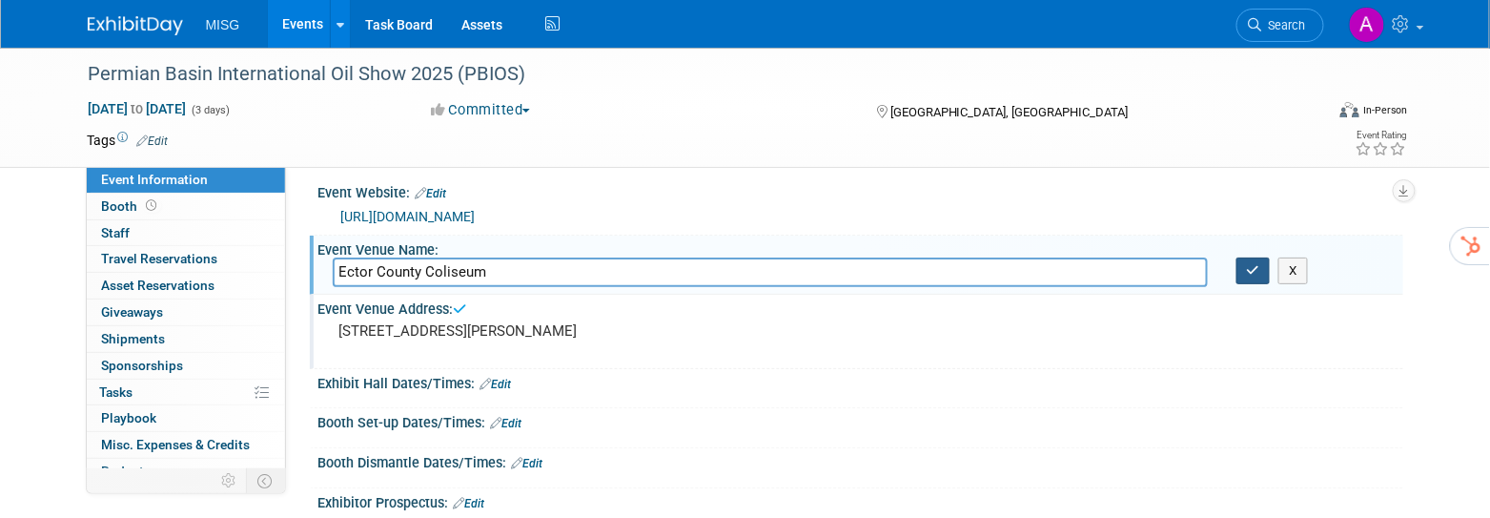
click at [1254, 272] on icon "button" at bounding box center [1253, 270] width 13 height 12
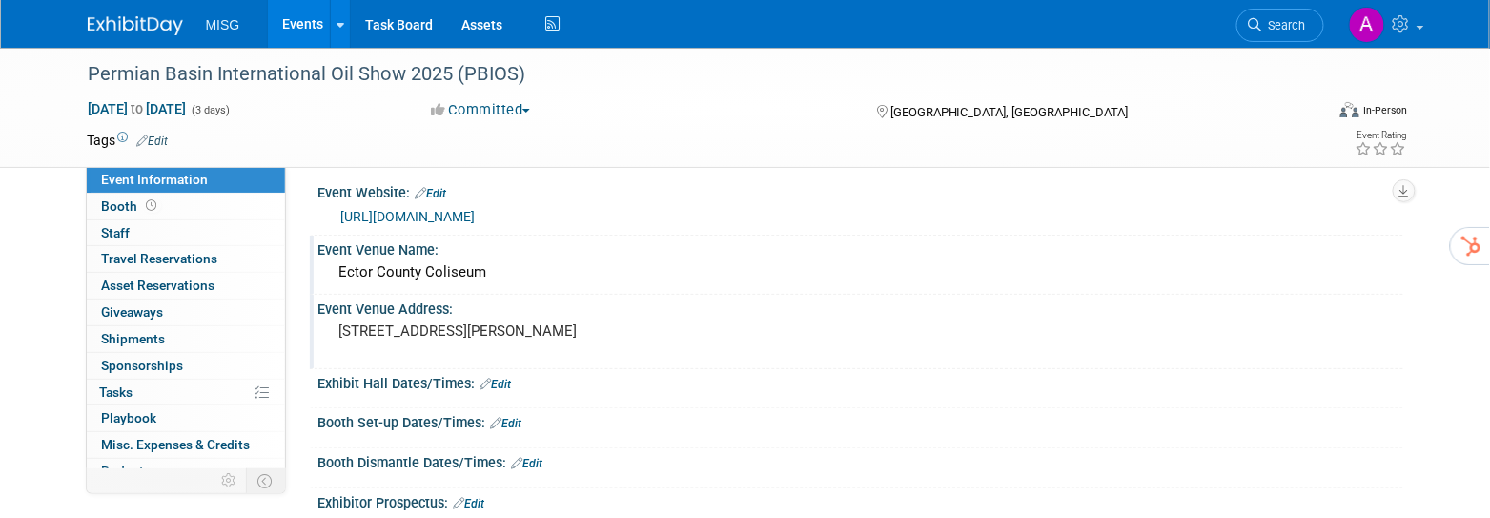
click at [280, 27] on link "Events" at bounding box center [303, 24] width 70 height 48
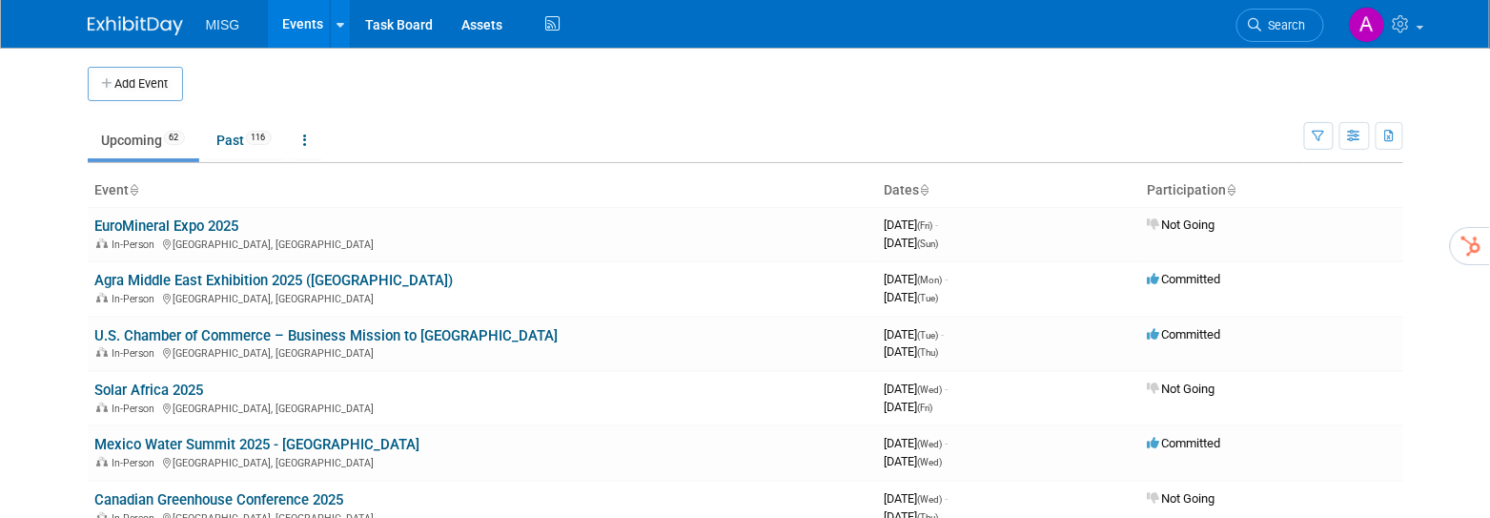
click at [113, 78] on icon "button" at bounding box center [108, 84] width 13 height 12
